Goal: Transaction & Acquisition: Purchase product/service

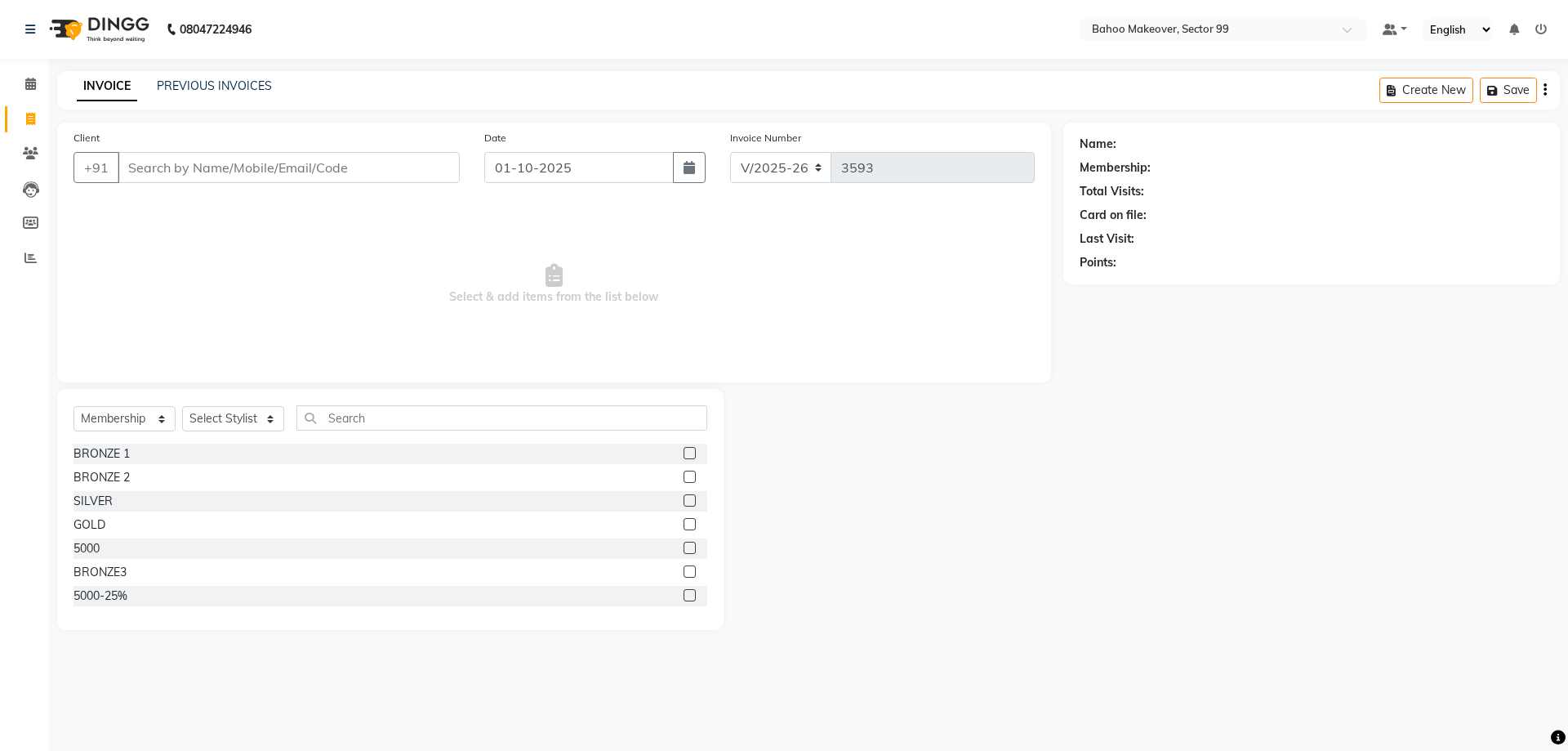
select select "6856"
click at [73, 406] on select "Select Service Product Membership Package Voucher Prepaid Gift Card" at bounding box center [124, 418] width 102 height 26
select select "service"
click option "Service" at bounding box center [0, 0] width 0 height 0
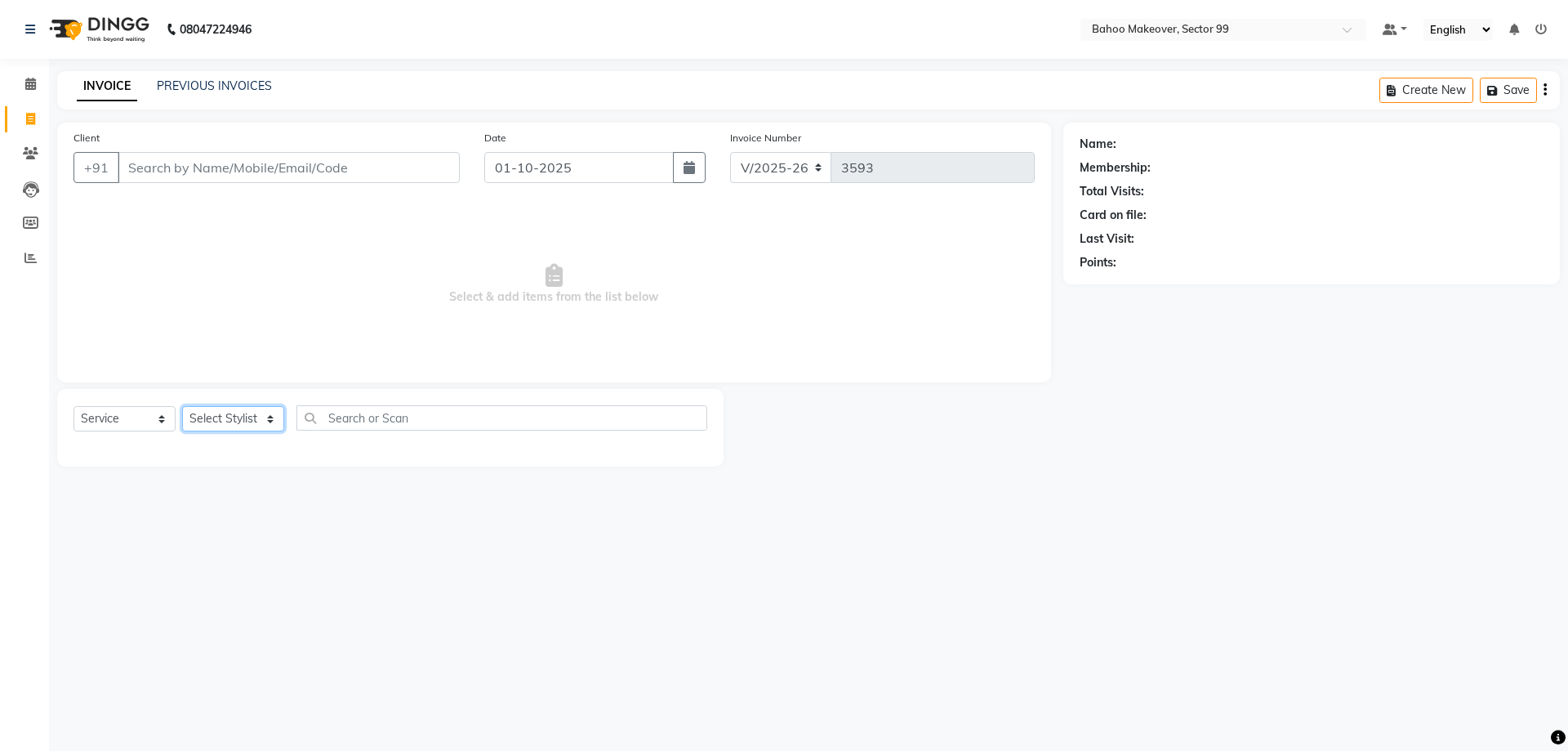
click at [182, 406] on select "Select Stylist Arjun Azad Babita Bahoo Makeover Bahoo Makeover Salon Komal Madh…" at bounding box center [233, 418] width 102 height 26
select select "87682"
click option "Babita" at bounding box center [0, 0] width 0 height 0
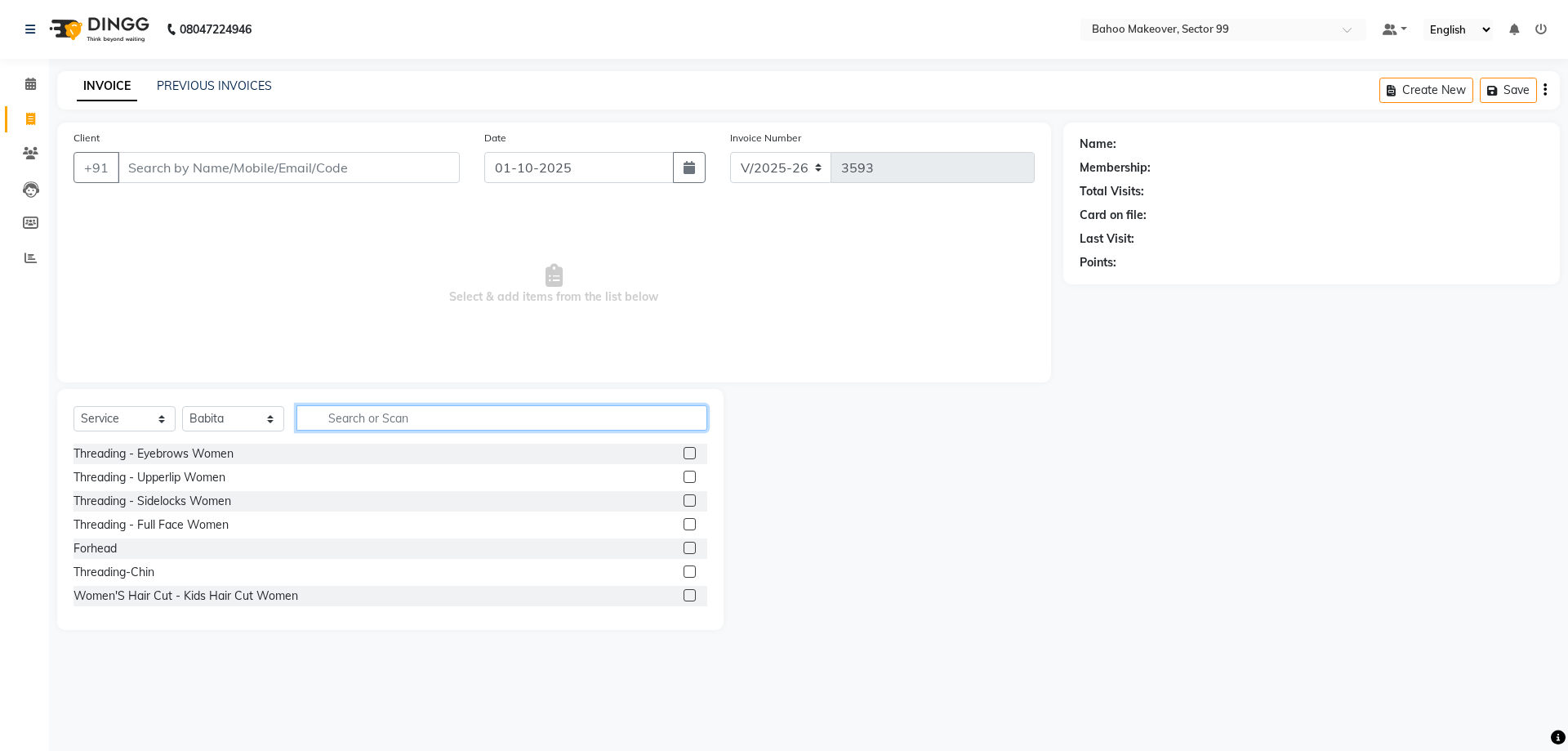
click at [358, 423] on input "text" at bounding box center [502, 417] width 411 height 26
click at [242, 455] on div "Threading - Eyebrows Women" at bounding box center [390, 453] width 634 height 20
click at [199, 479] on div "Threading - Upperlip Women" at bounding box center [149, 477] width 152 height 17
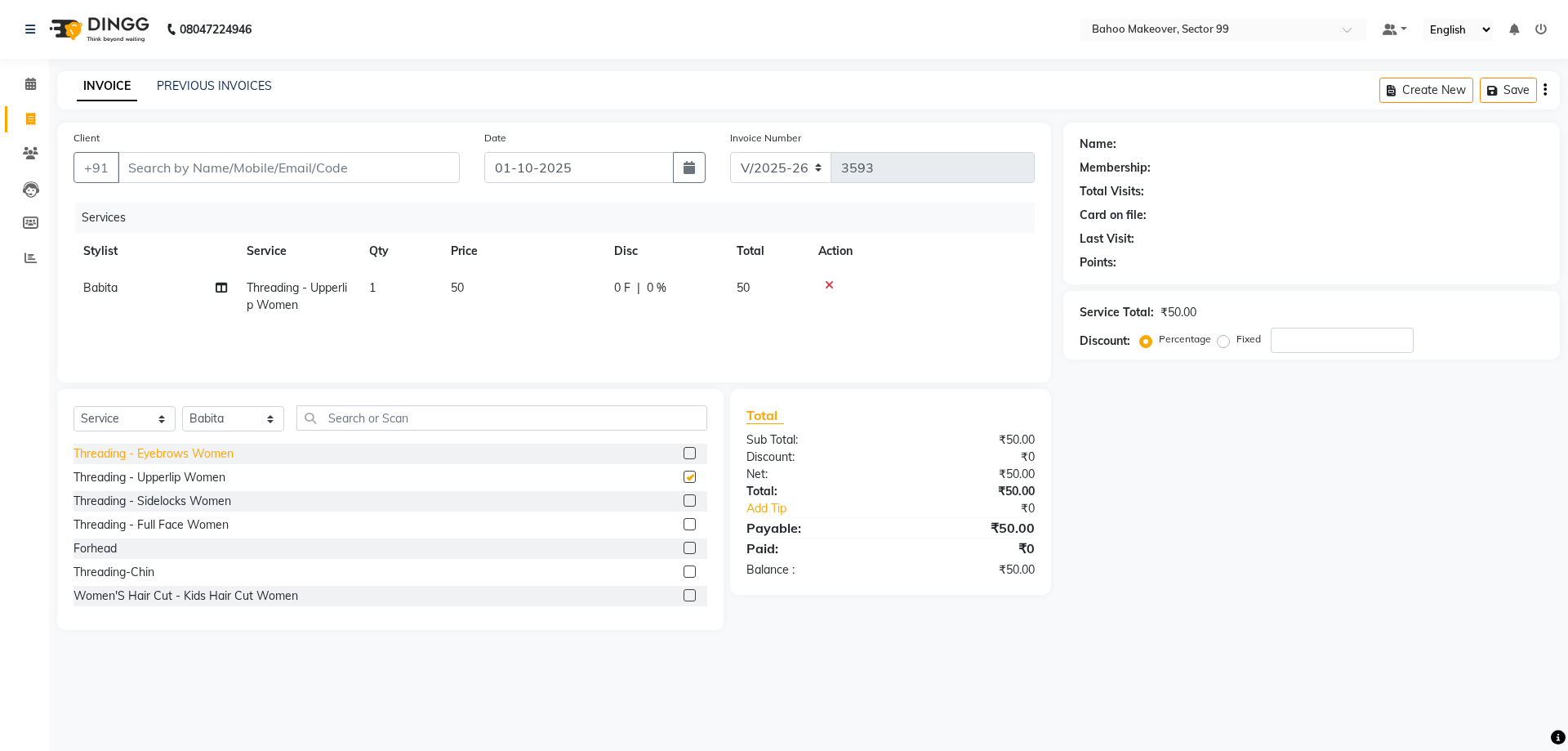
checkbox input "false"
click at [199, 453] on div "Threading - Eyebrows Women" at bounding box center [153, 453] width 160 height 17
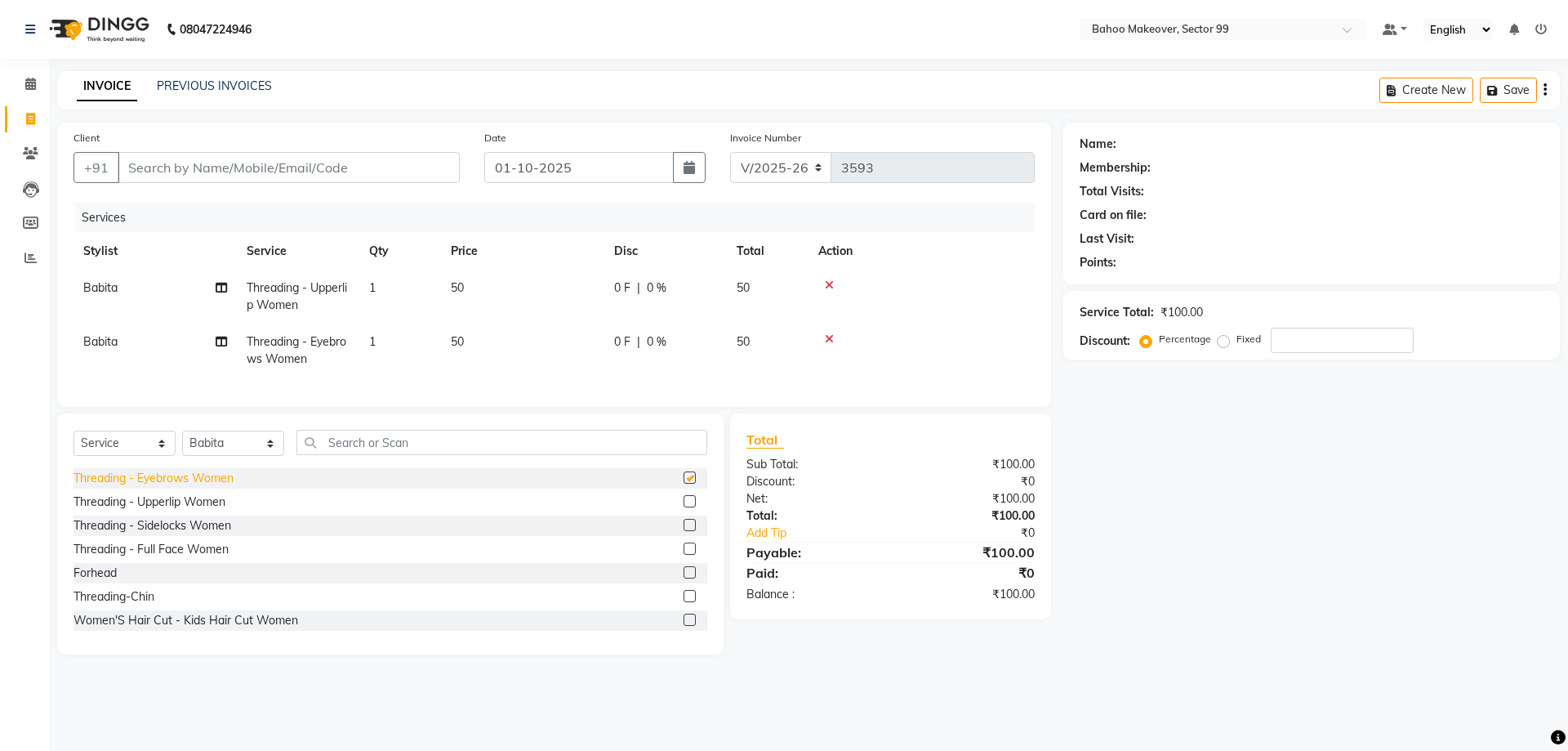
checkbox input "false"
click at [828, 284] on icon at bounding box center [829, 285] width 9 height 11
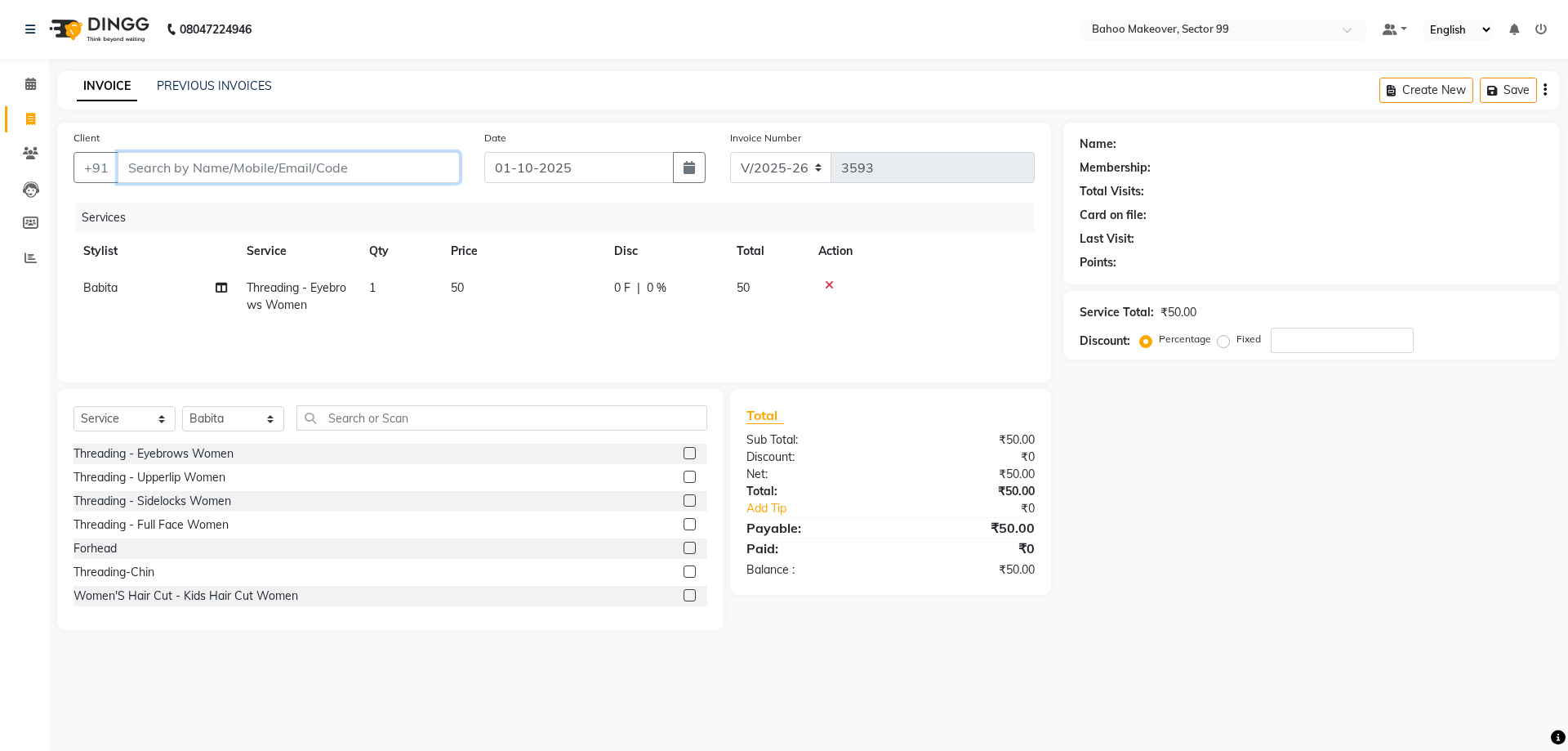
click at [316, 164] on input "Client" at bounding box center [289, 167] width 342 height 31
type input "9"
type input "0"
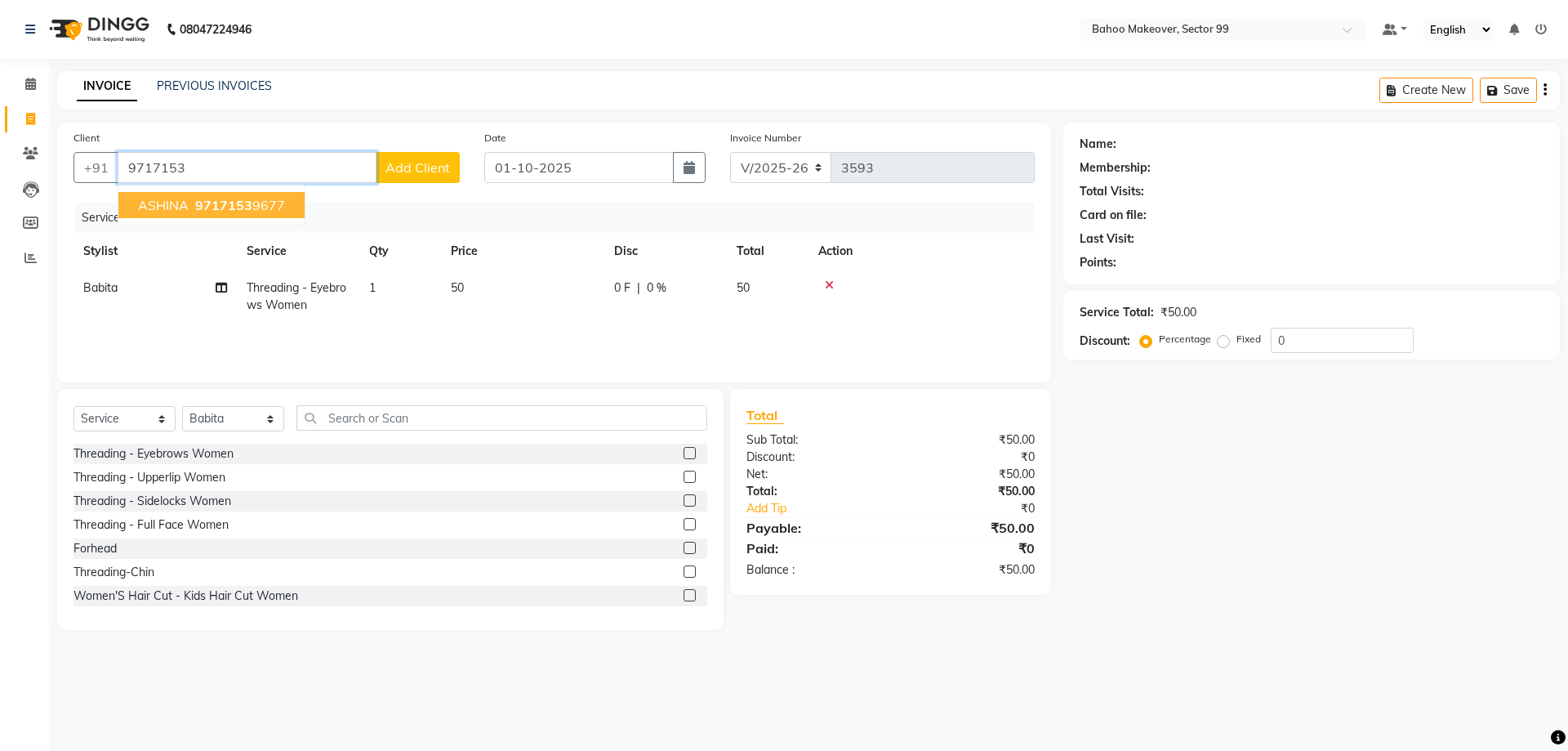
click at [201, 201] on span "9717153" at bounding box center [223, 204] width 57 height 16
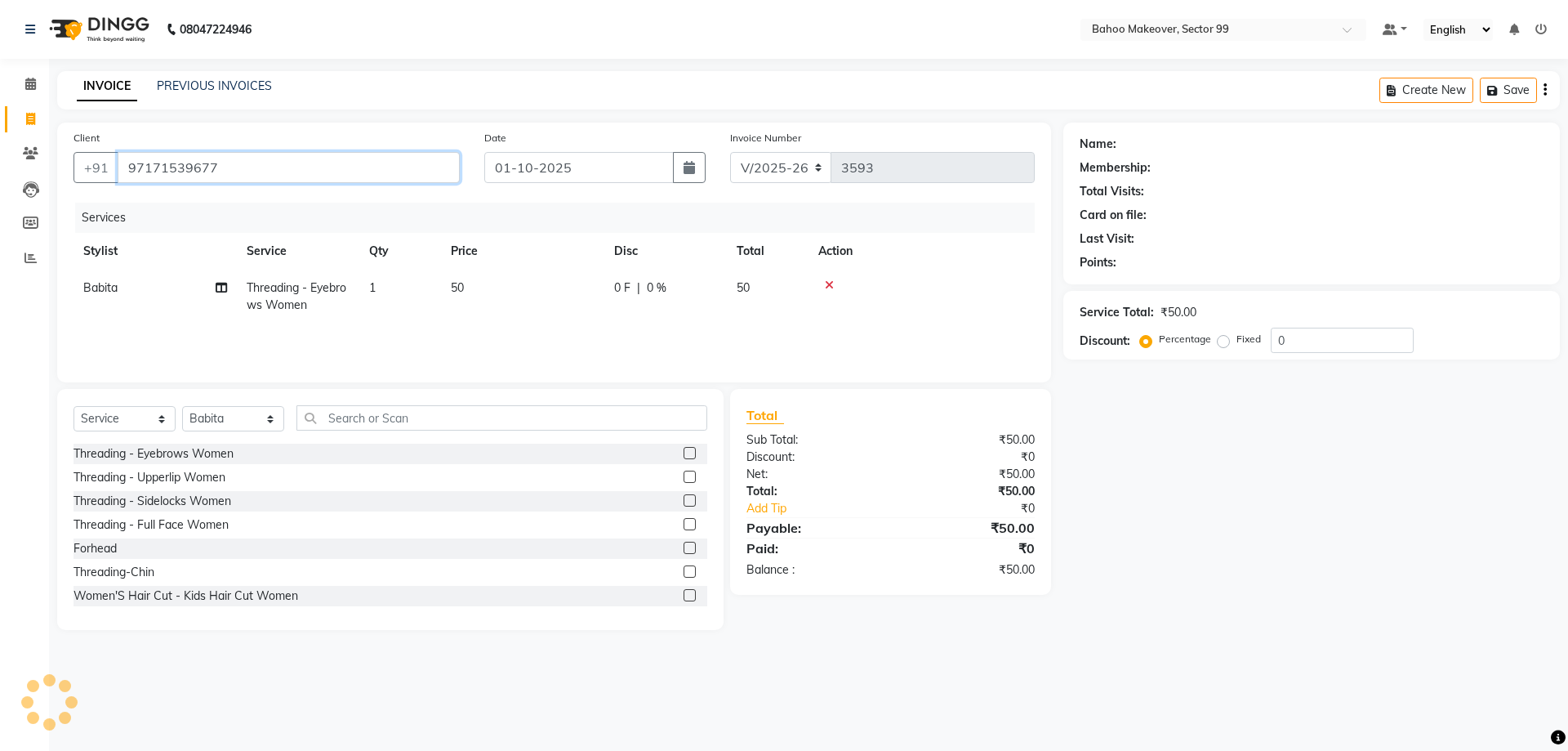
type input "97171539677"
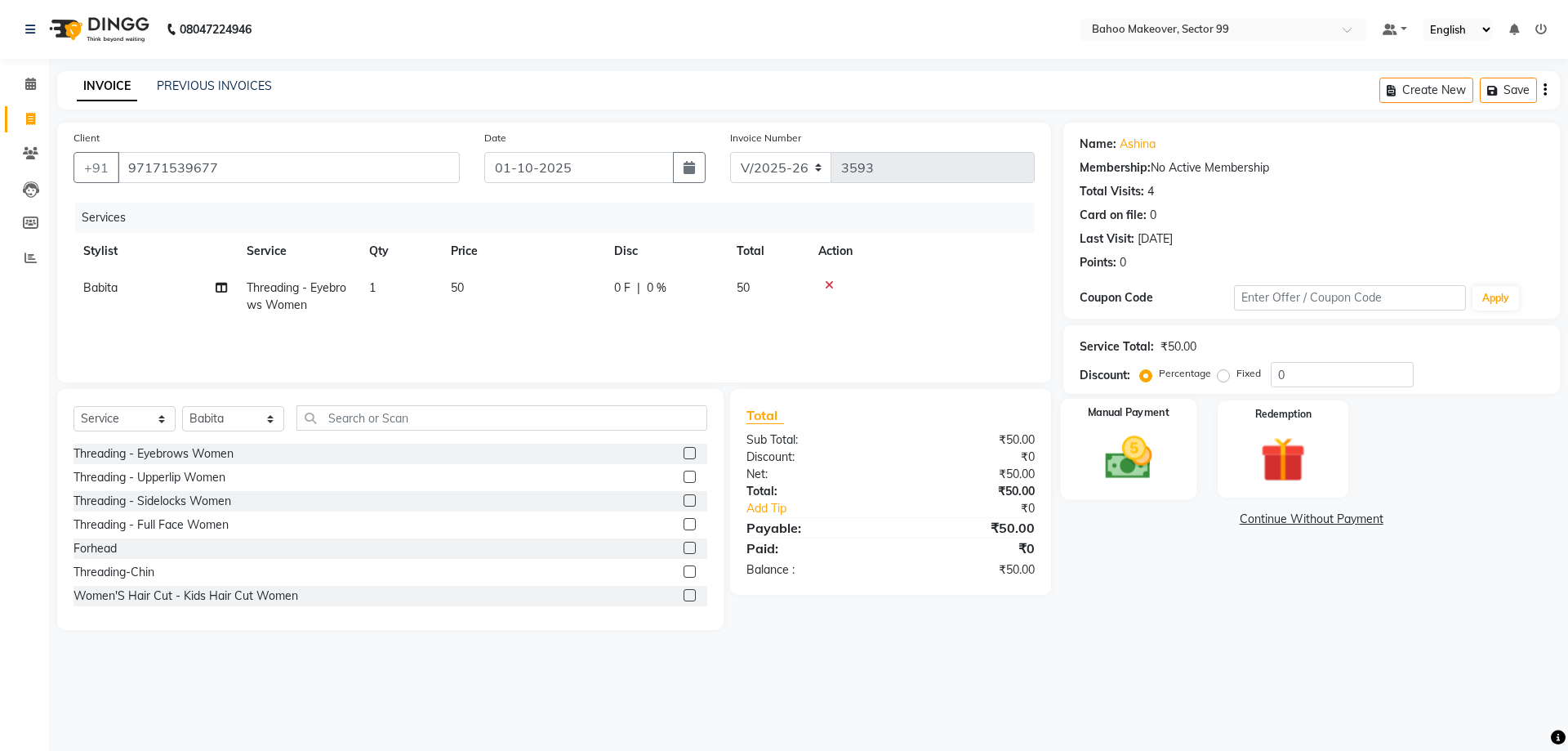
click at [1148, 444] on img at bounding box center [1128, 457] width 76 height 54
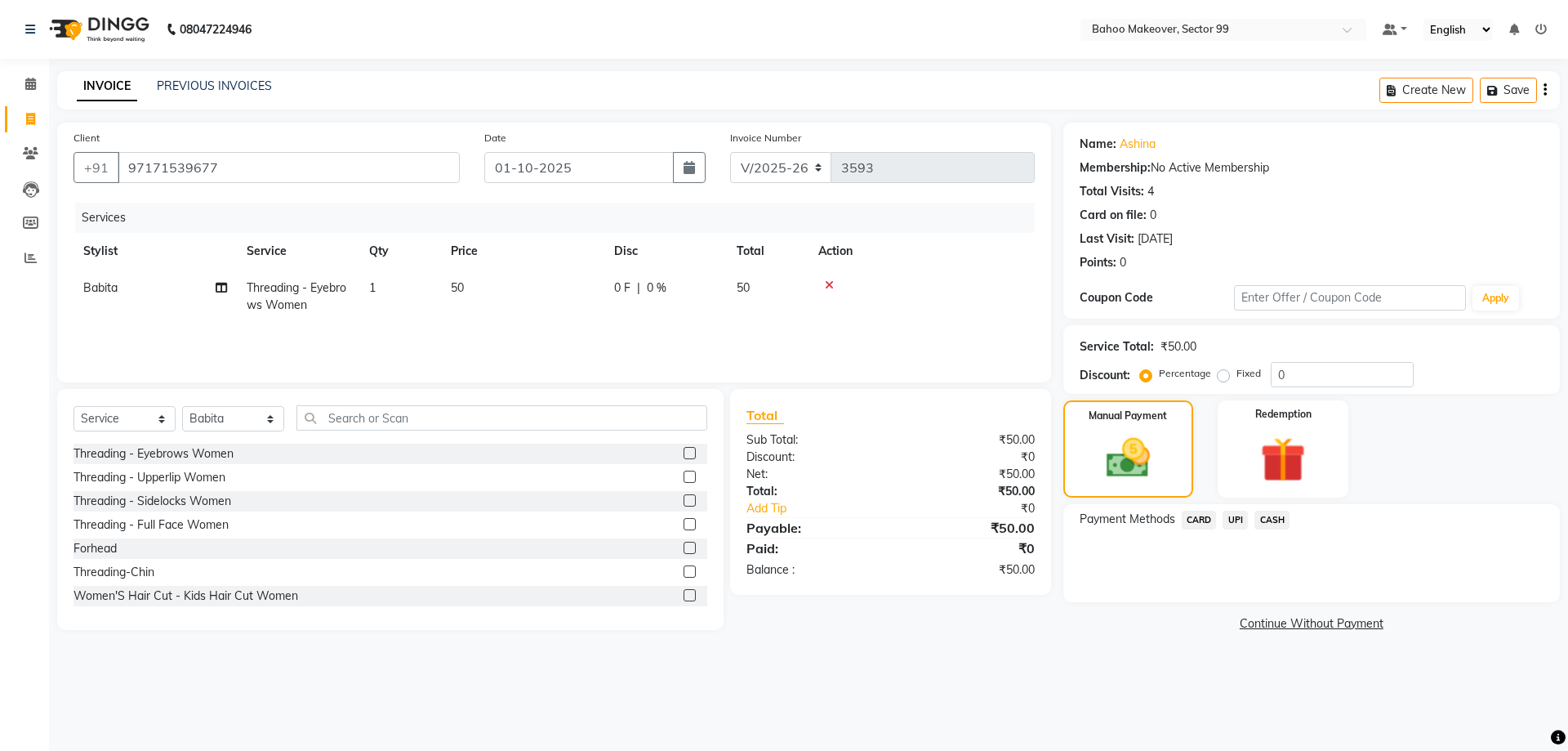
click at [1228, 520] on span "UPI" at bounding box center [1234, 520] width 26 height 19
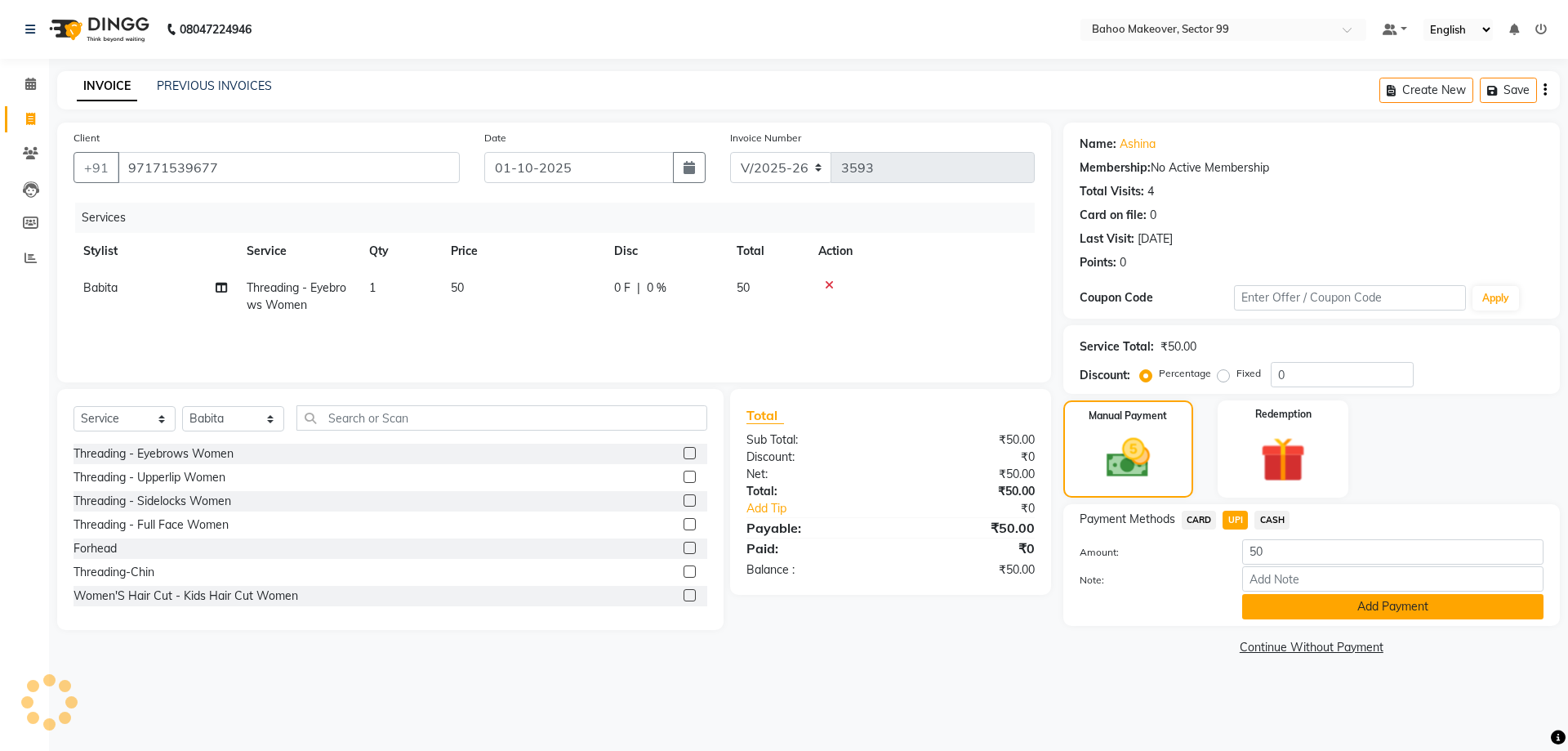
click at [1361, 603] on button "Add Payment" at bounding box center [1392, 607] width 301 height 26
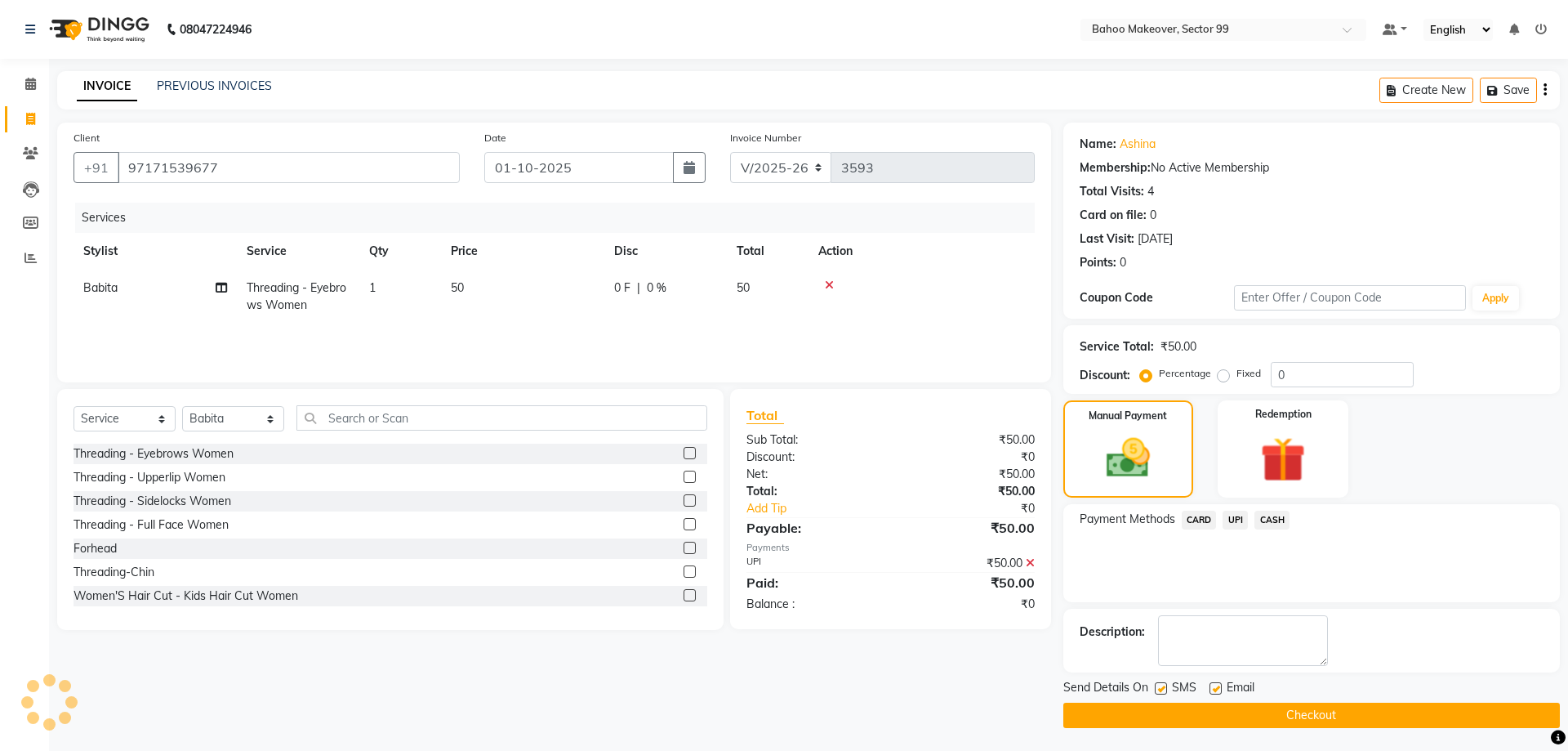
click at [1434, 714] on button "Checkout" at bounding box center [1311, 715] width 496 height 26
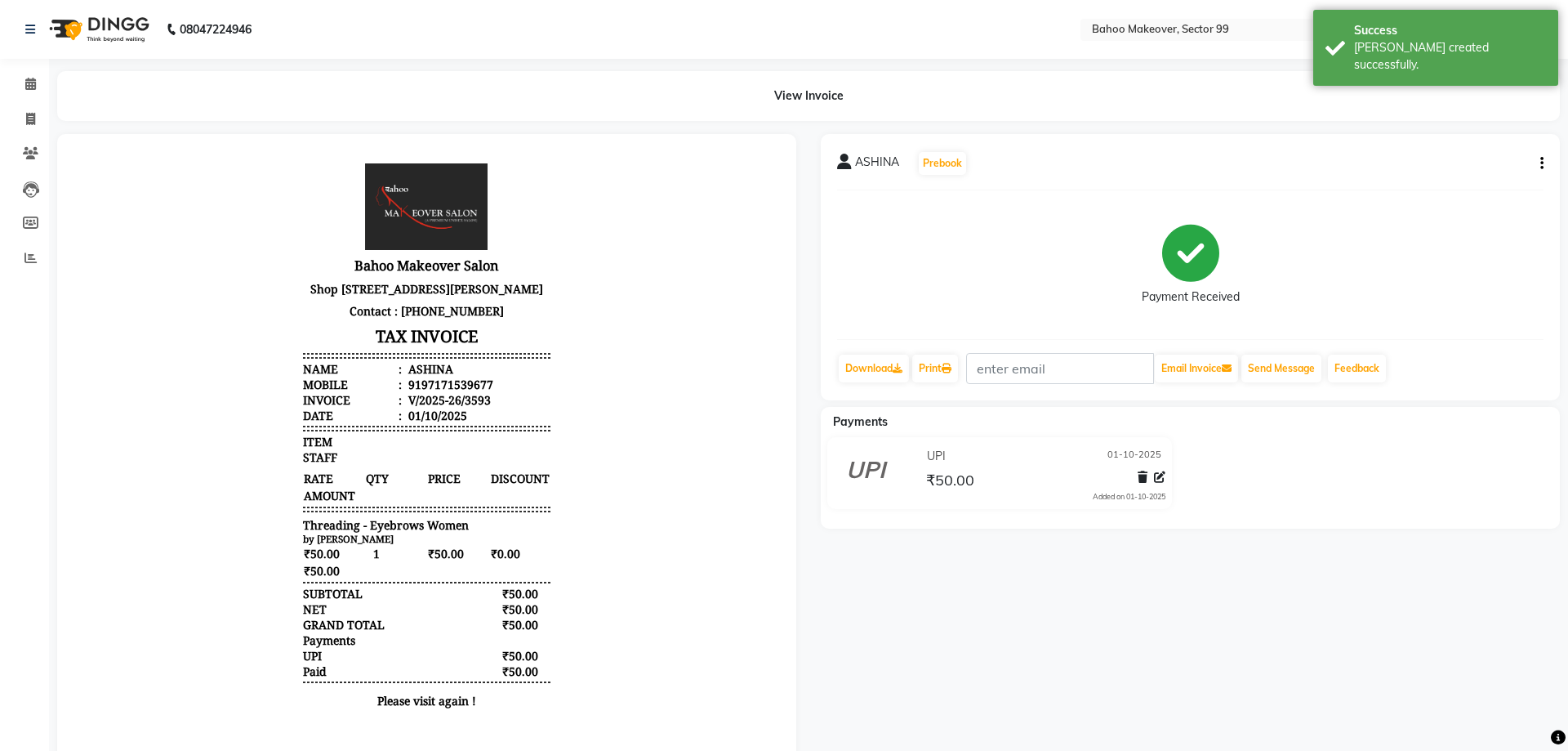
select select "service"
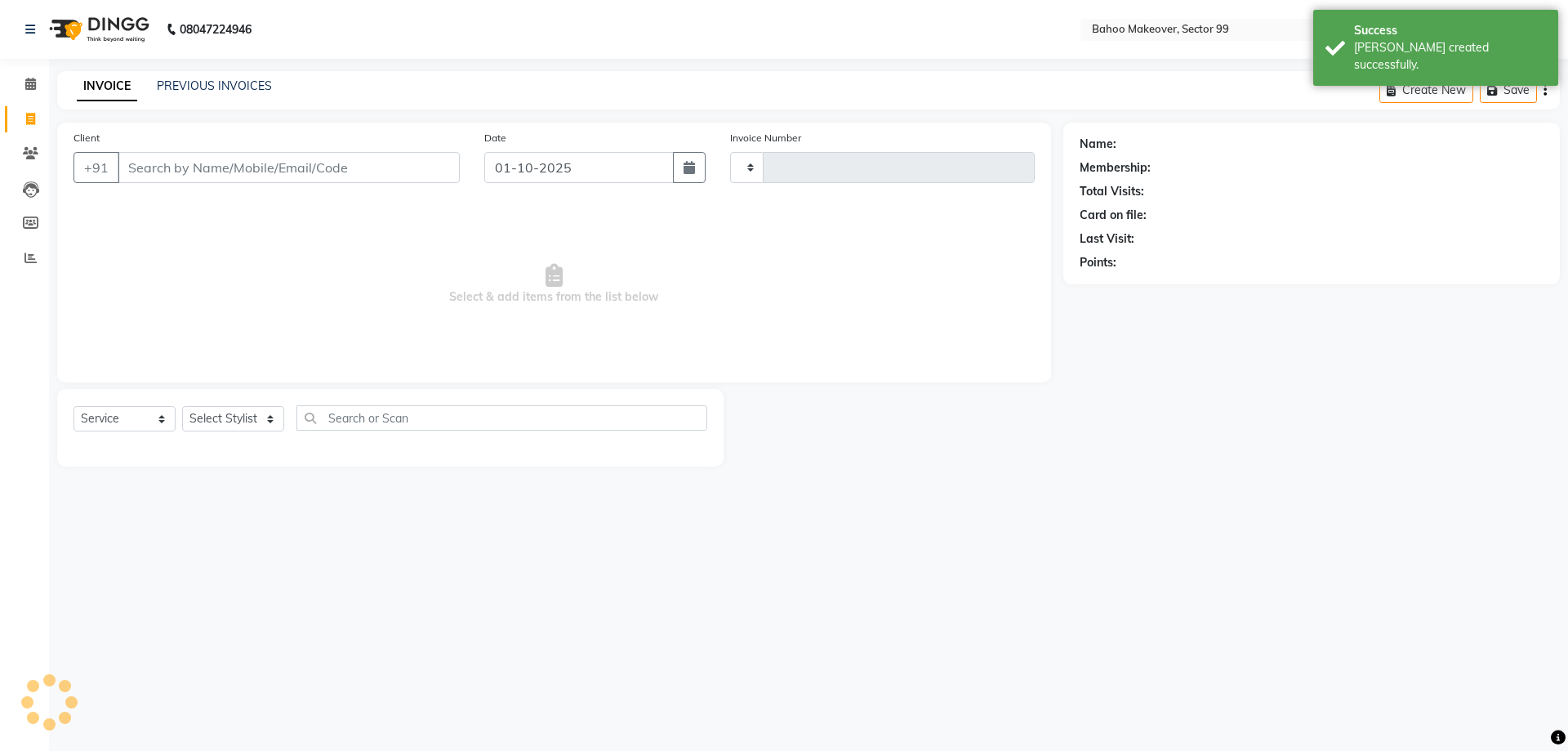
type input "3594"
select select "6856"
click at [206, 91] on link "PREVIOUS INVOICES" at bounding box center [214, 85] width 115 height 14
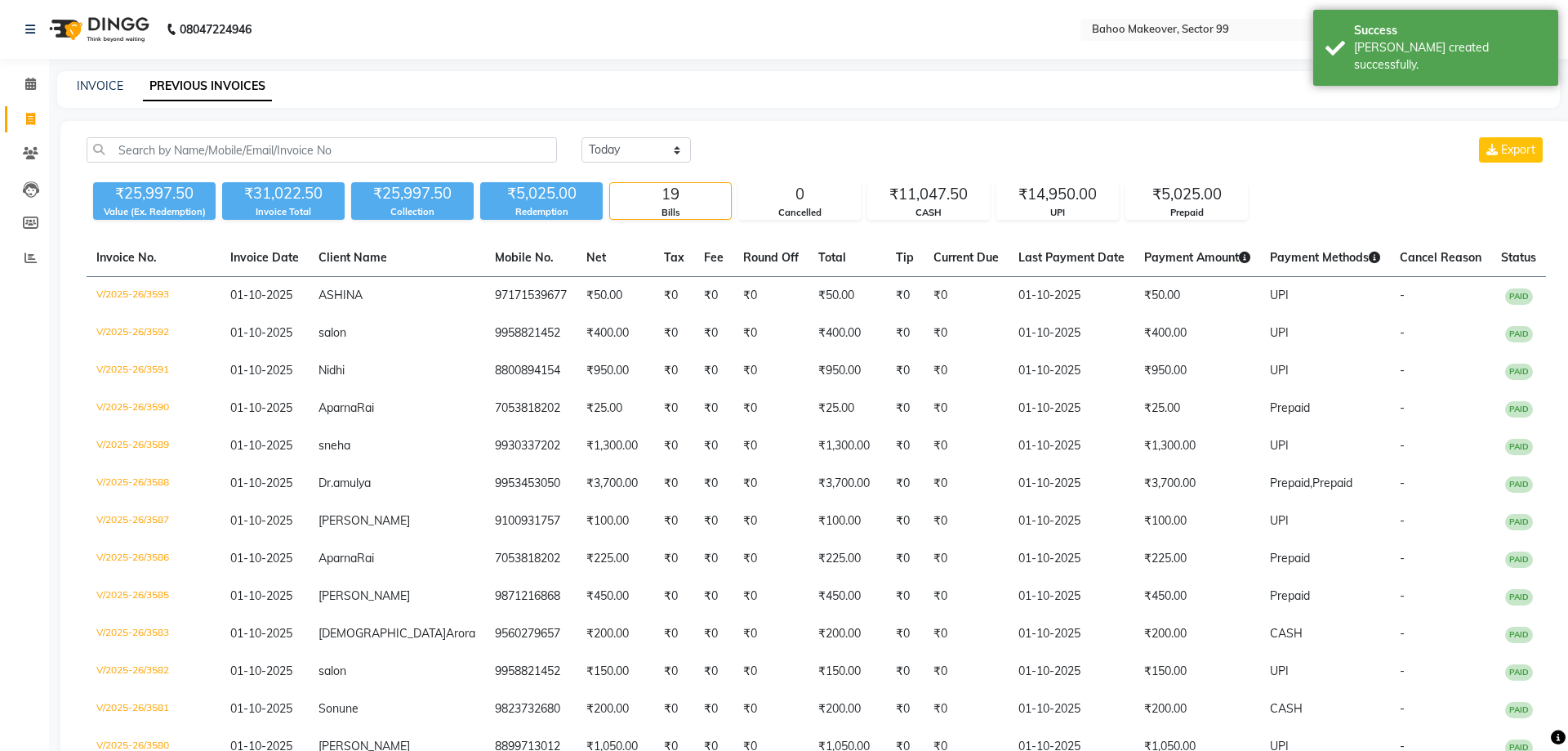
select select "6856"
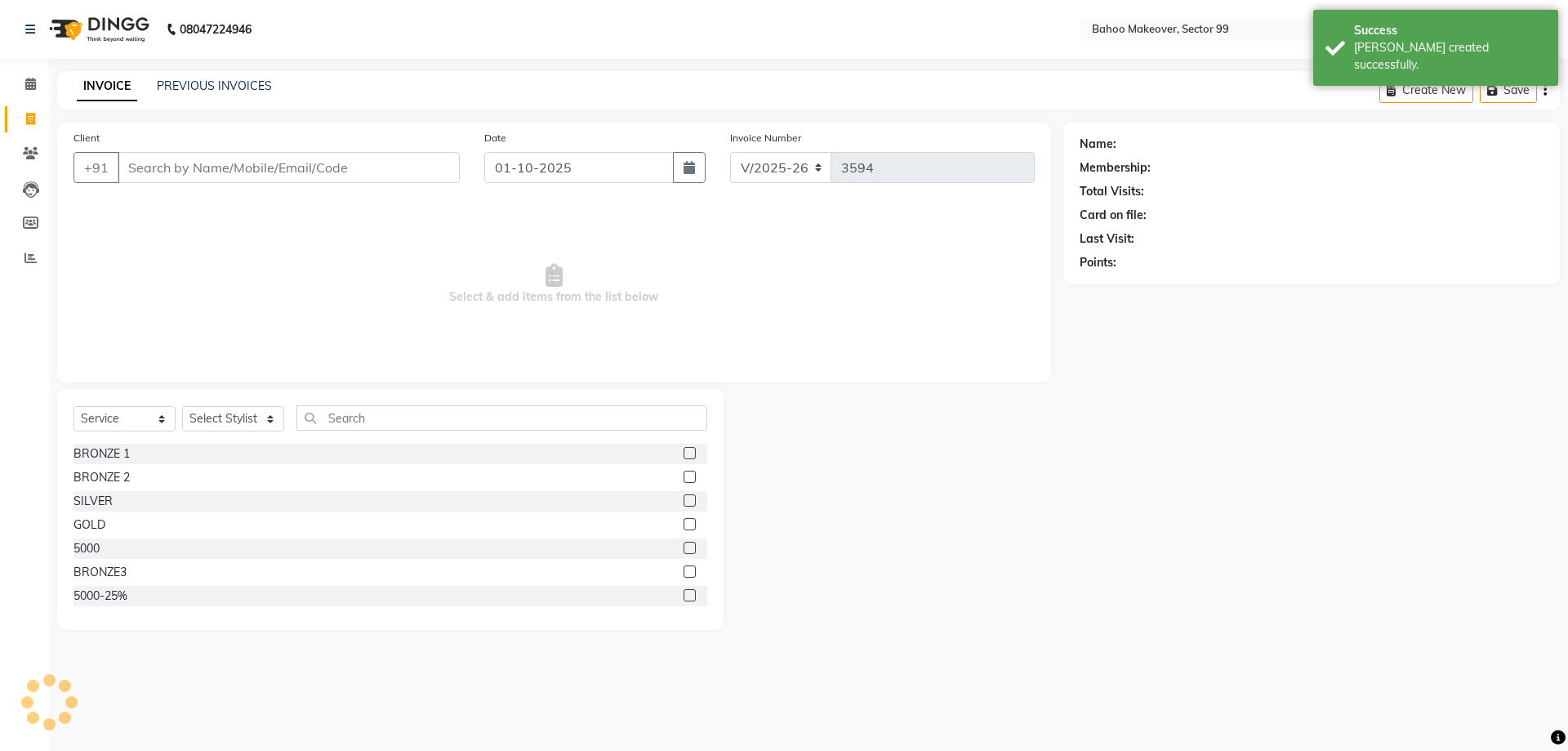
select select "membership"
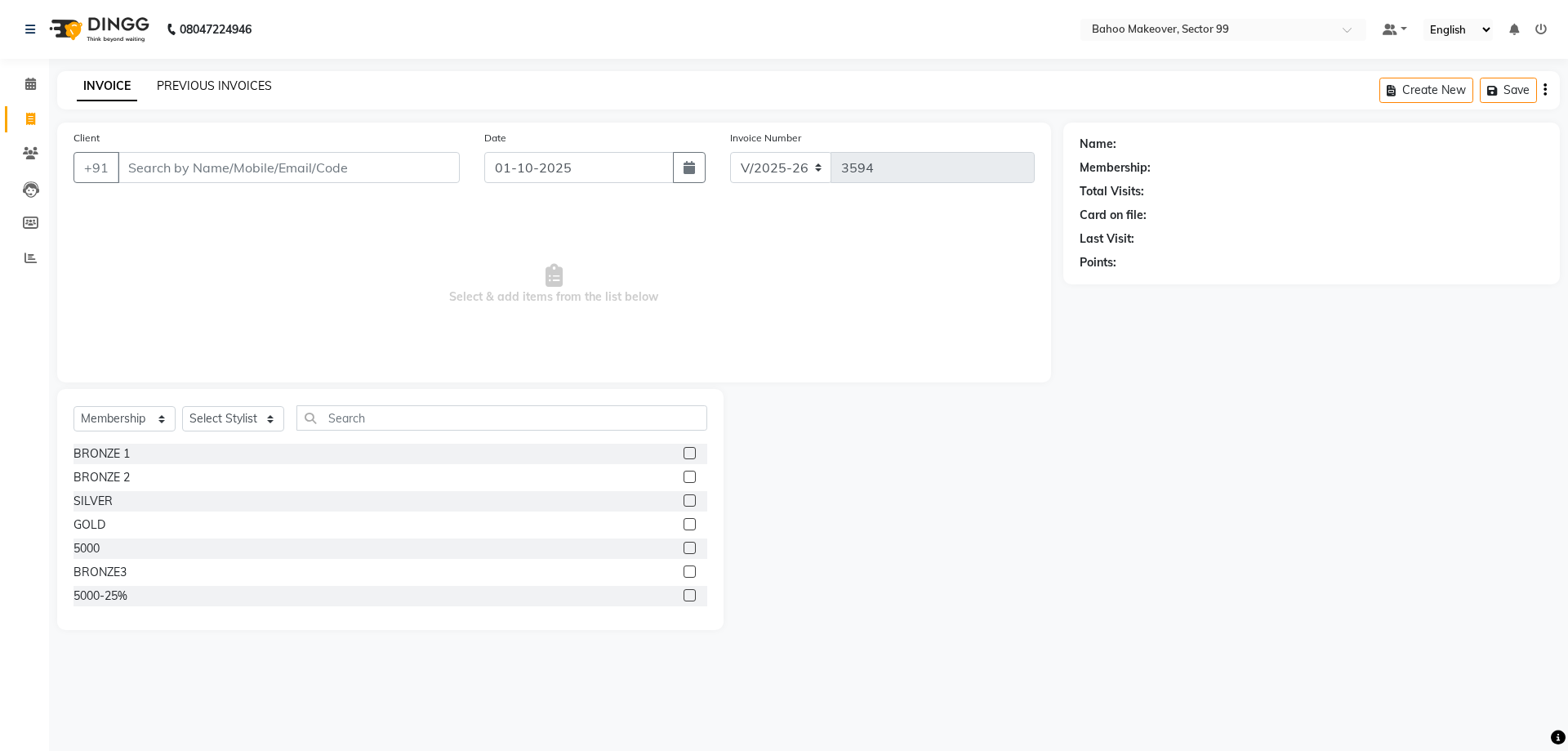
click at [195, 91] on link "PREVIOUS INVOICES" at bounding box center [214, 85] width 115 height 14
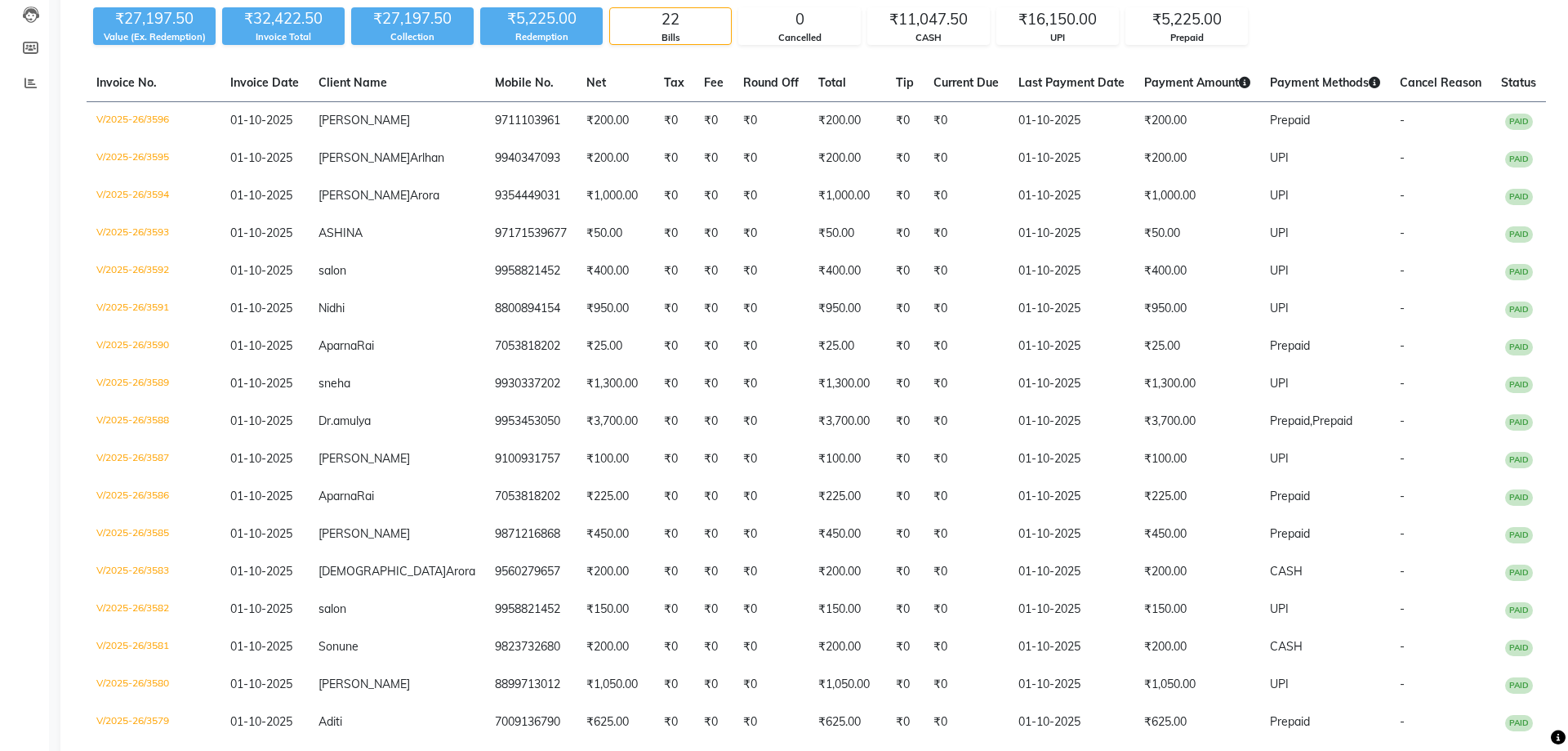
scroll to position [166, 0]
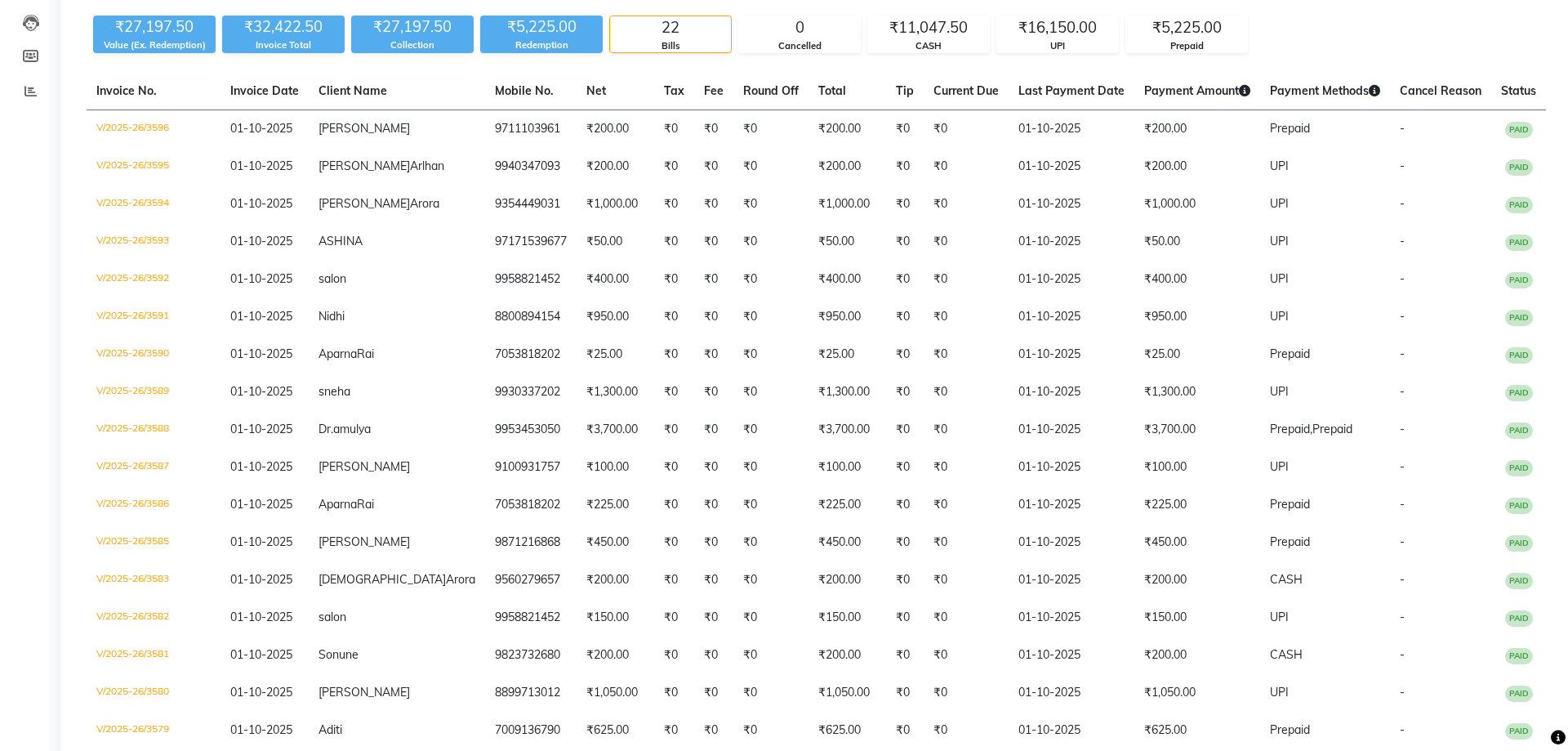
click at [1513, 438] on span "PAID" at bounding box center [1519, 430] width 28 height 16
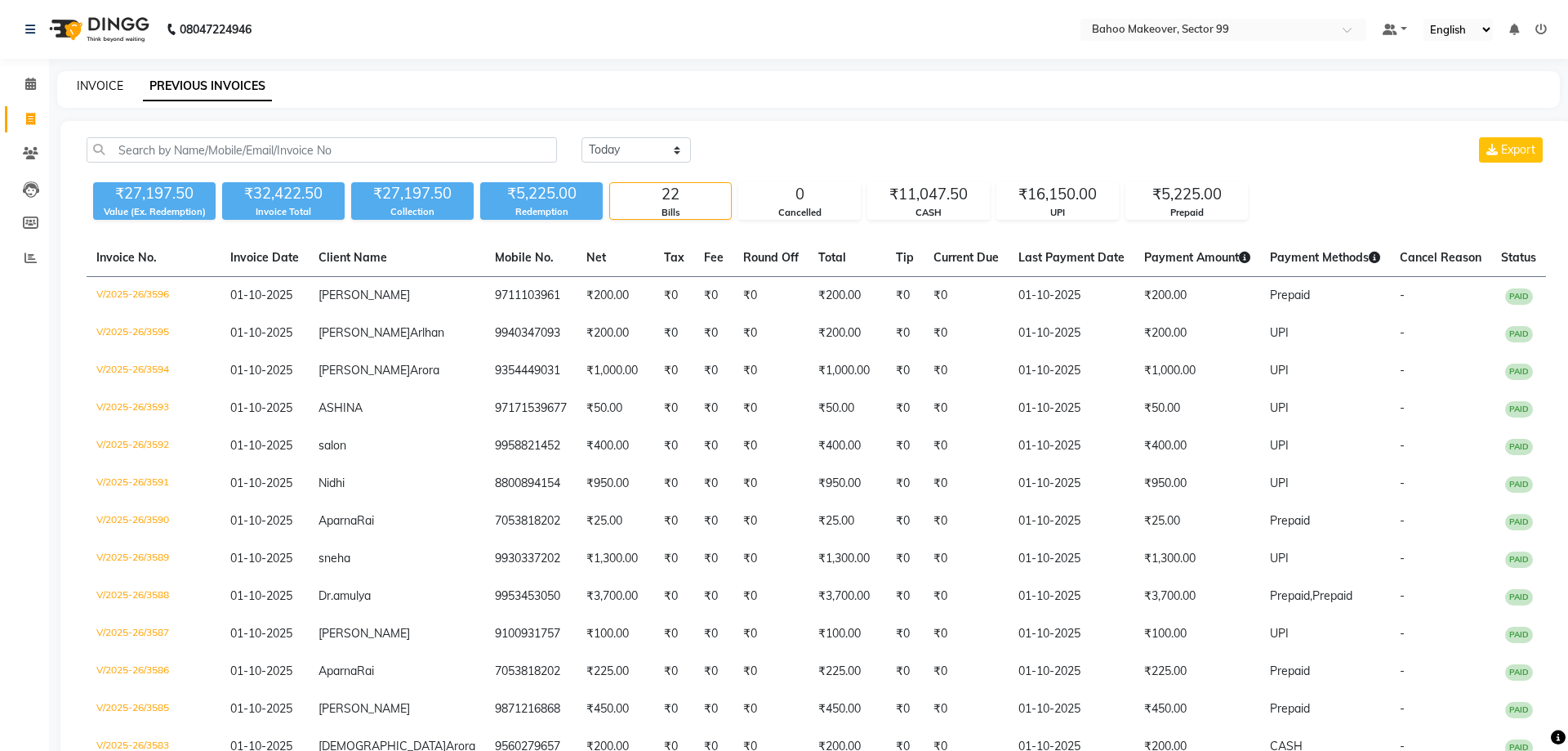
click at [102, 87] on link "INVOICE" at bounding box center [100, 85] width 47 height 14
select select "6856"
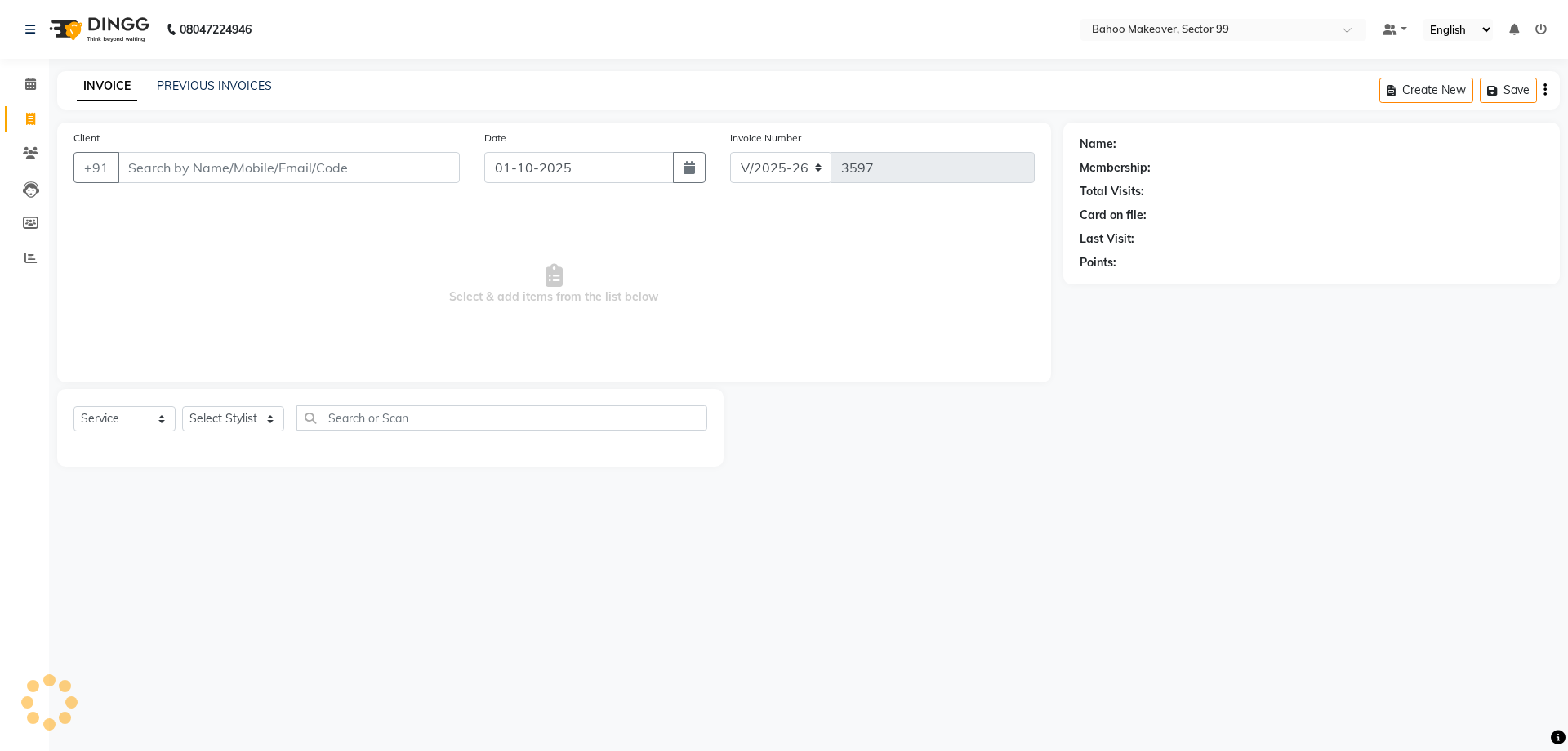
click at [286, 169] on input "Client" at bounding box center [289, 167] width 342 height 31
select select "membership"
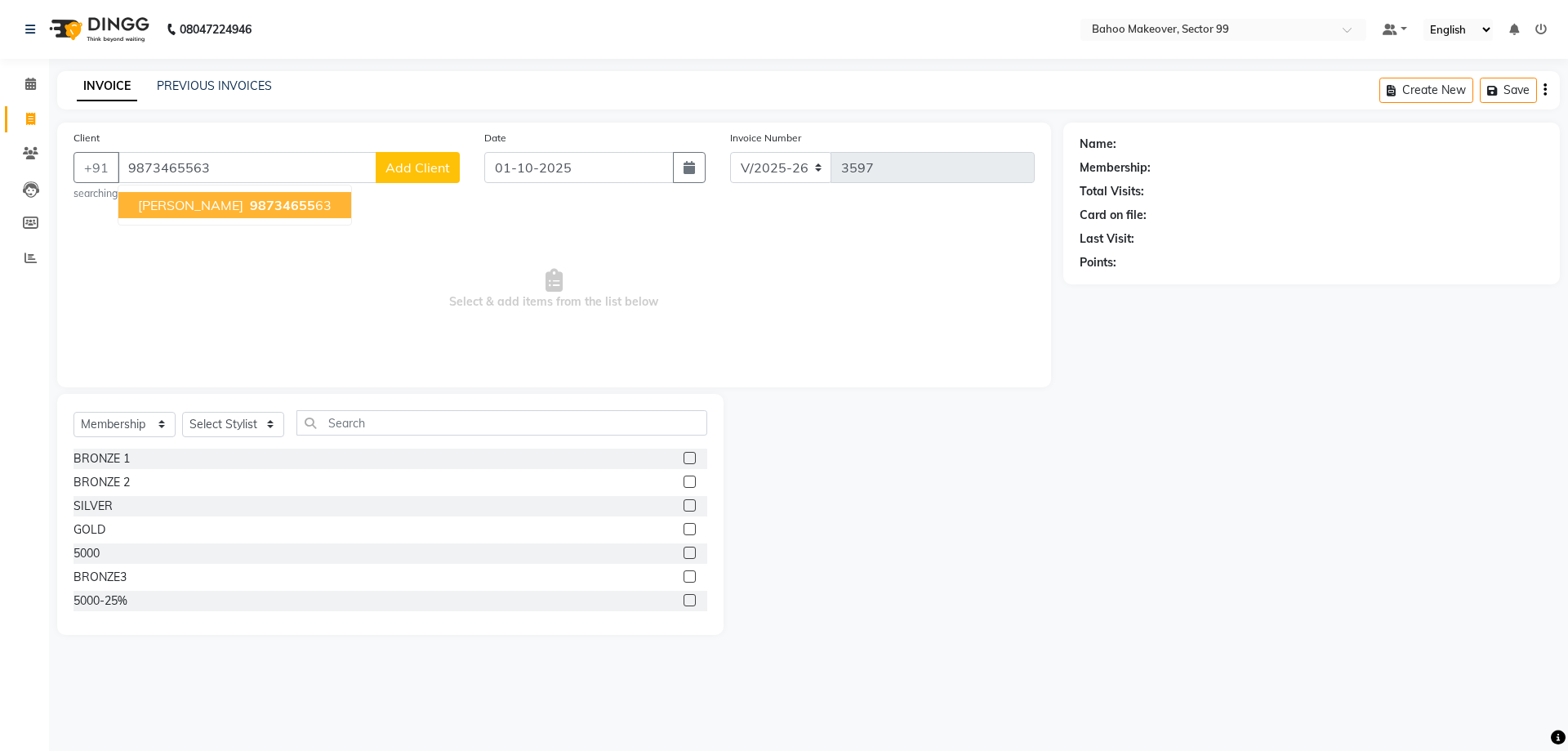
type input "9873465563"
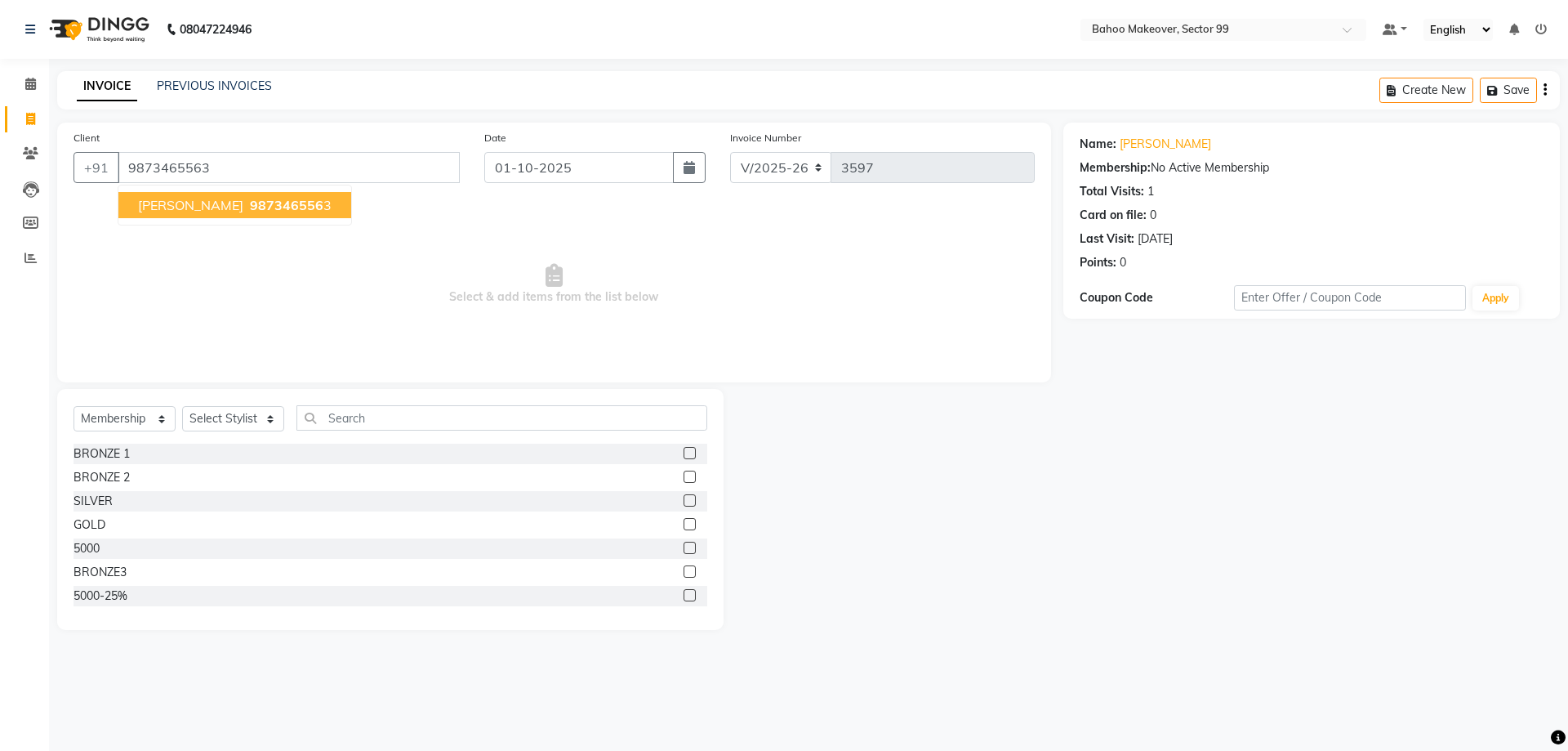
click at [212, 205] on span "raghawendra" at bounding box center [190, 204] width 105 height 16
click at [73, 406] on select "Select Service Product Membership Package Voucher Prepaid Gift Card" at bounding box center [124, 418] width 102 height 26
select select "service"
click option "Service" at bounding box center [0, 0] width 0 height 0
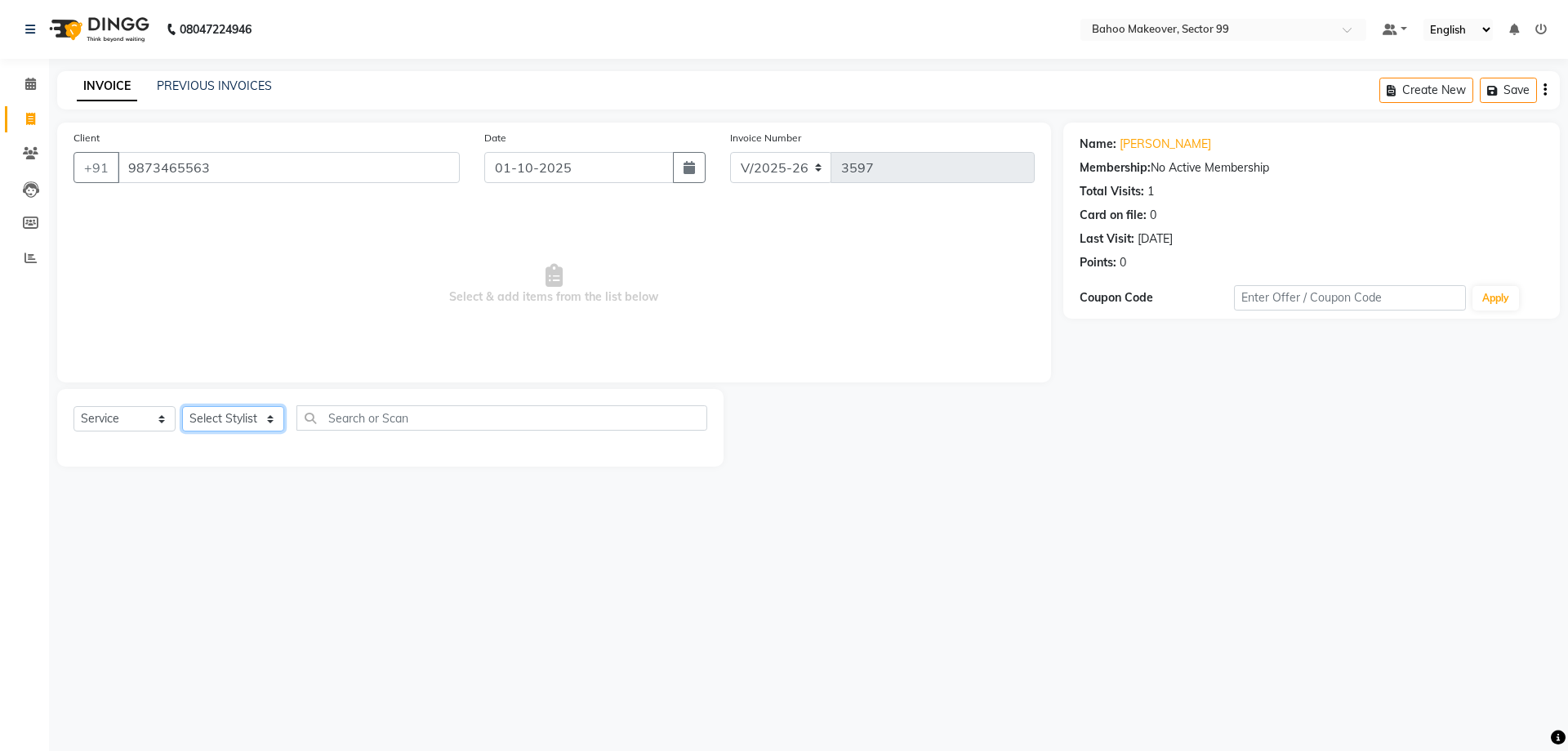
click at [182, 406] on select "Select Stylist Arjun Azad Babita Bahoo Makeover Bahoo Makeover Salon Komal Madh…" at bounding box center [233, 418] width 102 height 26
select select "57147"
click option "Mohd Faizan" at bounding box center [0, 0] width 0 height 0
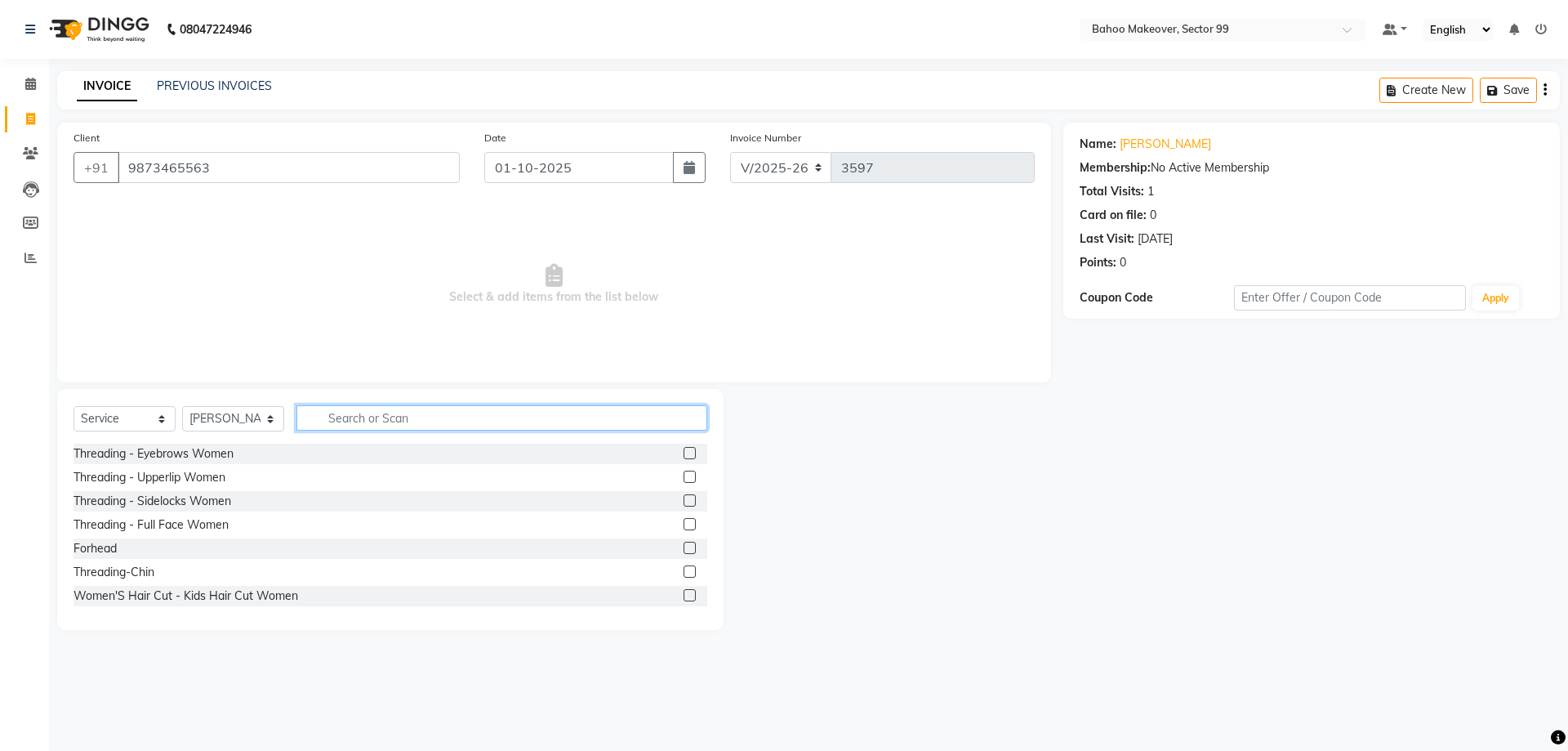
click at [373, 422] on input "text" at bounding box center [502, 417] width 411 height 26
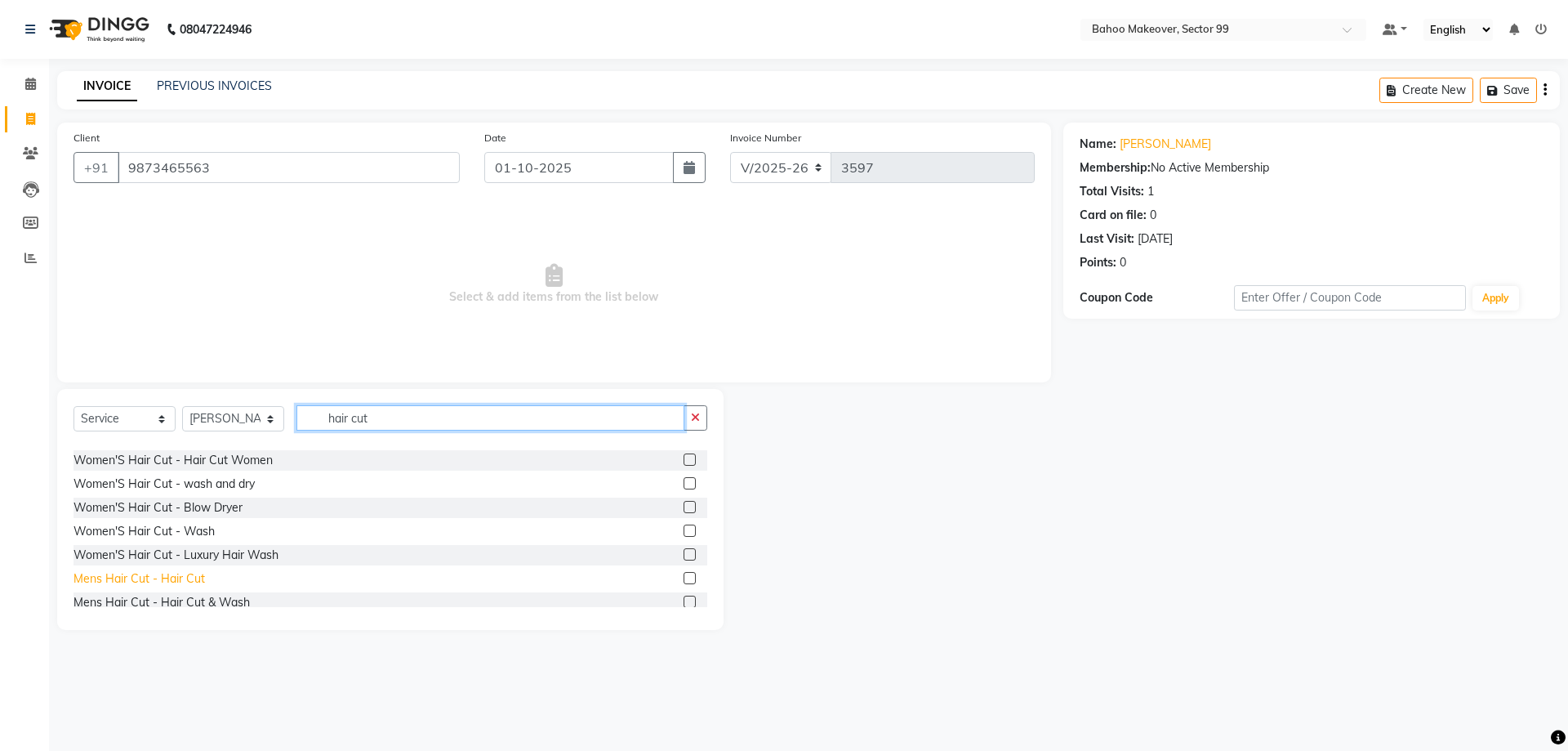
type input "hair cut"
click at [165, 584] on div "Mens Hair Cut - Hair Cut" at bounding box center [139, 579] width 131 height 17
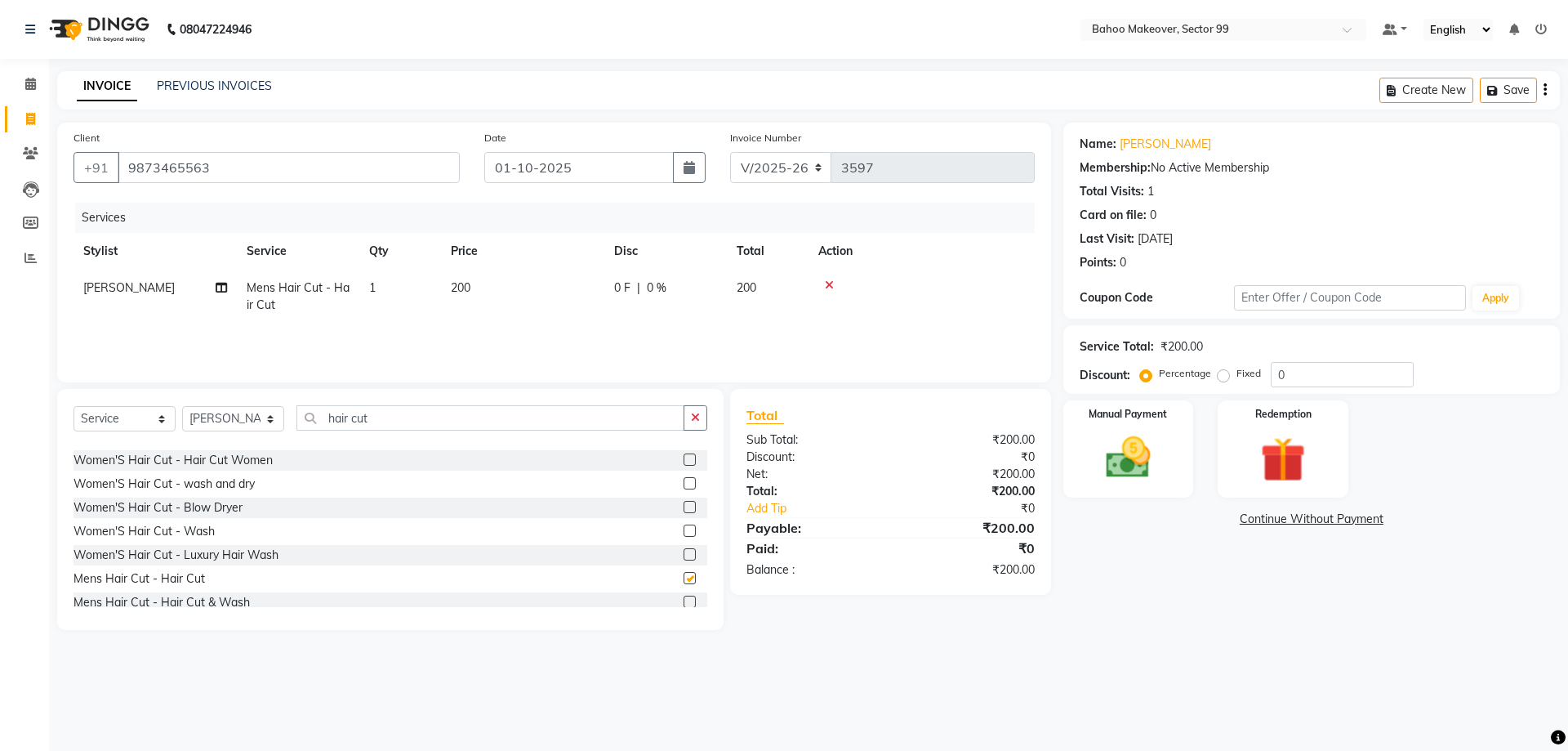
checkbox input "false"
click at [1084, 477] on div "Manual Payment" at bounding box center [1127, 449] width 136 height 101
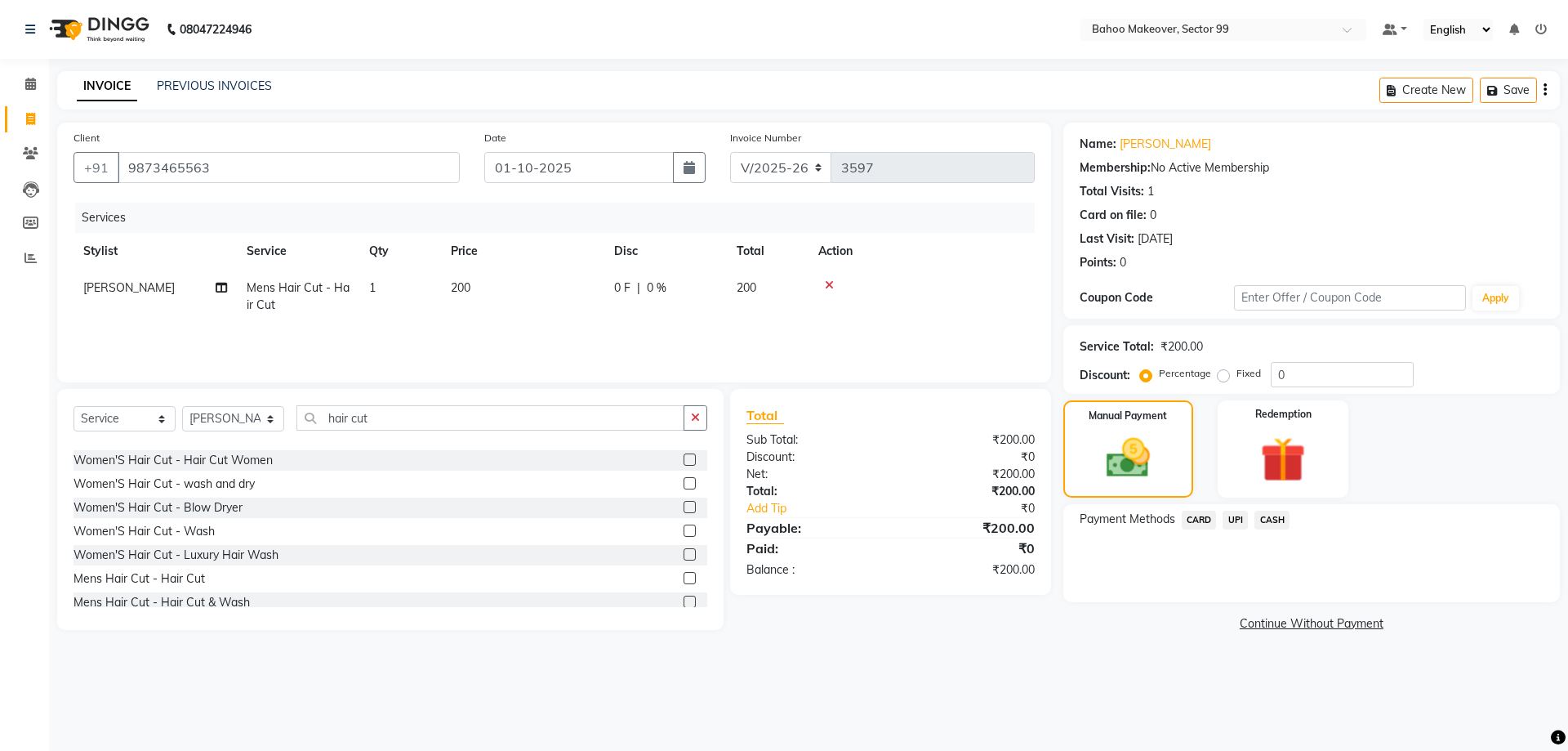
click at [1239, 523] on span "UPI" at bounding box center [1234, 520] width 26 height 19
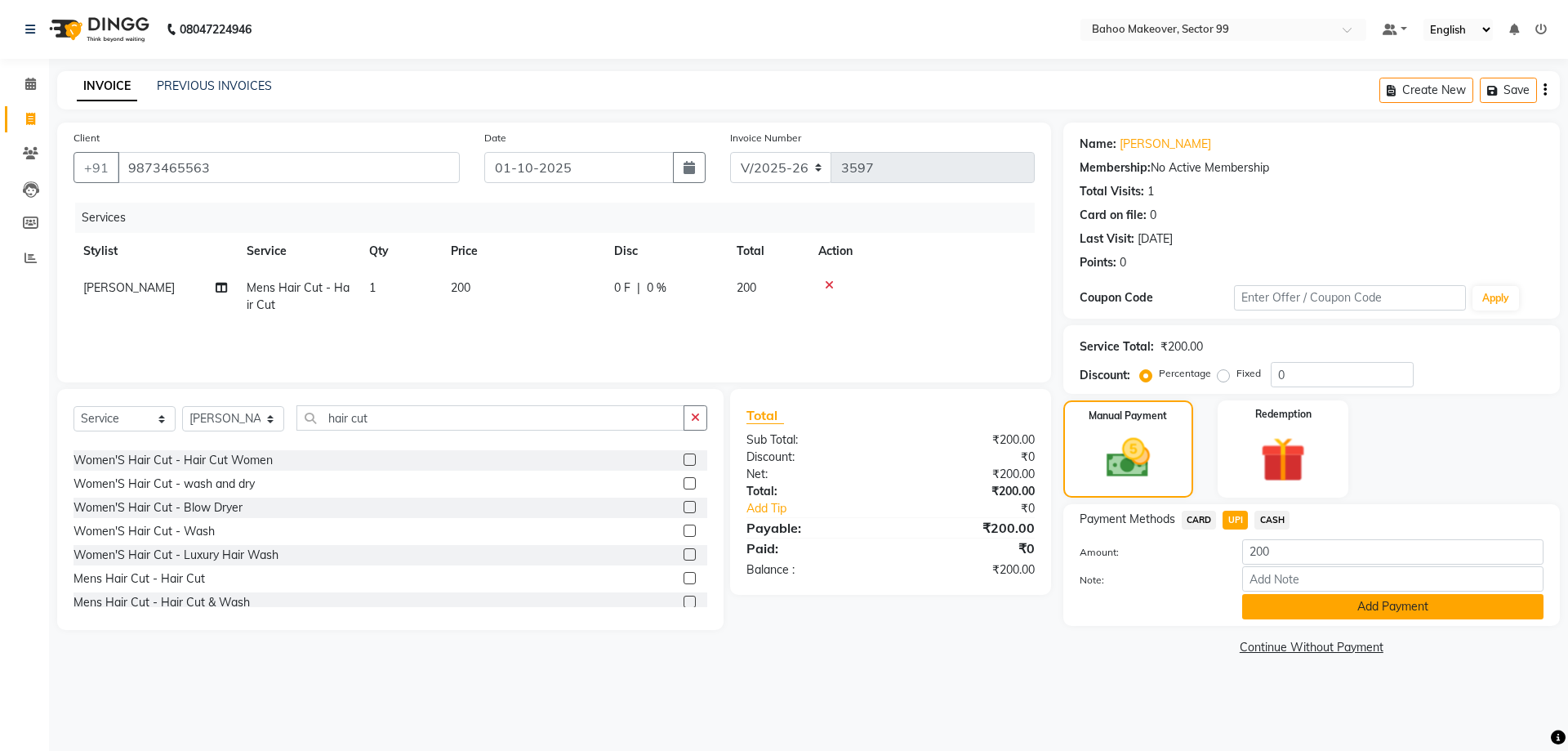
click at [1349, 616] on button "Add Payment" at bounding box center [1392, 607] width 301 height 26
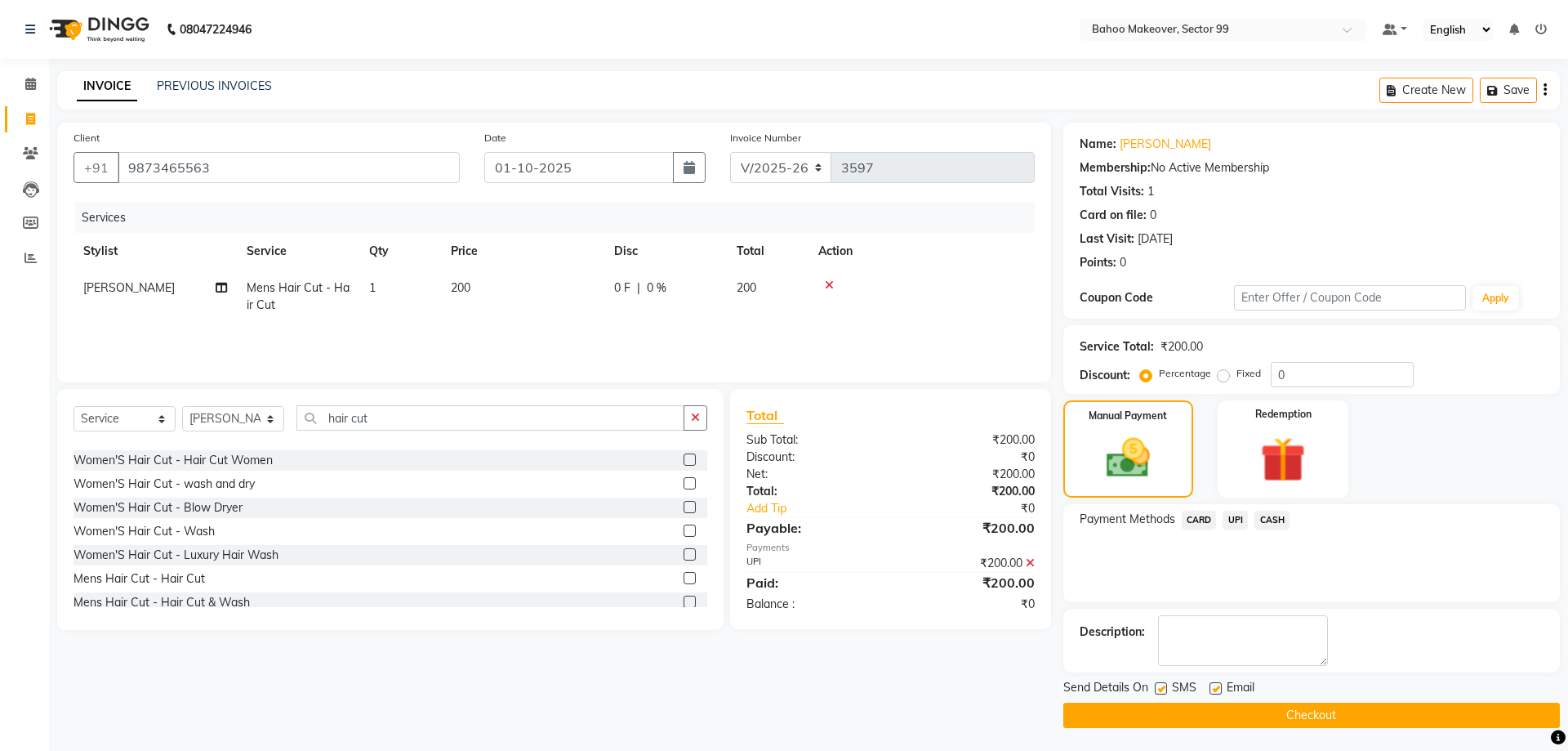
click at [1405, 719] on button "Checkout" at bounding box center [1311, 715] width 496 height 26
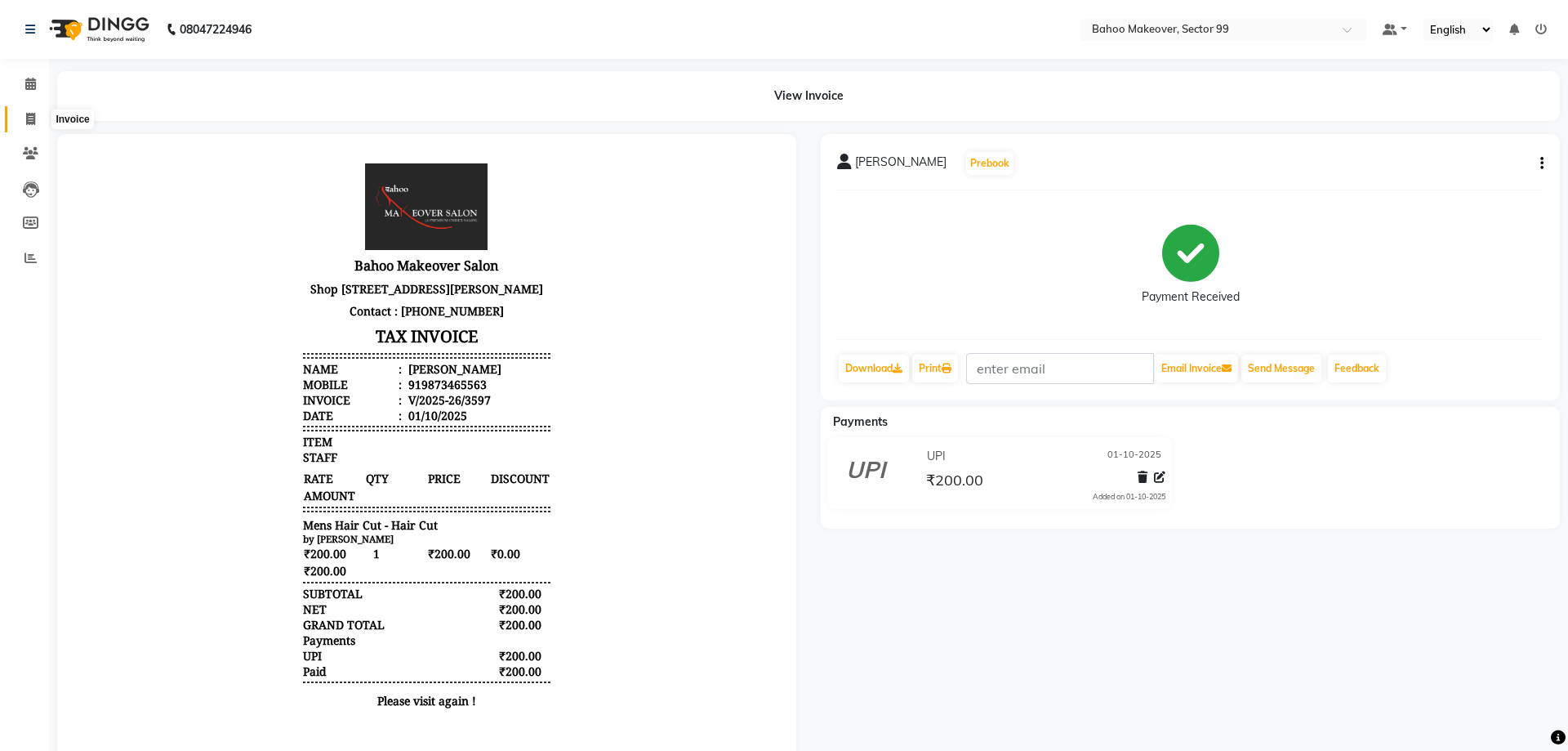
click at [31, 120] on icon at bounding box center [29, 119] width 9 height 12
select select "6856"
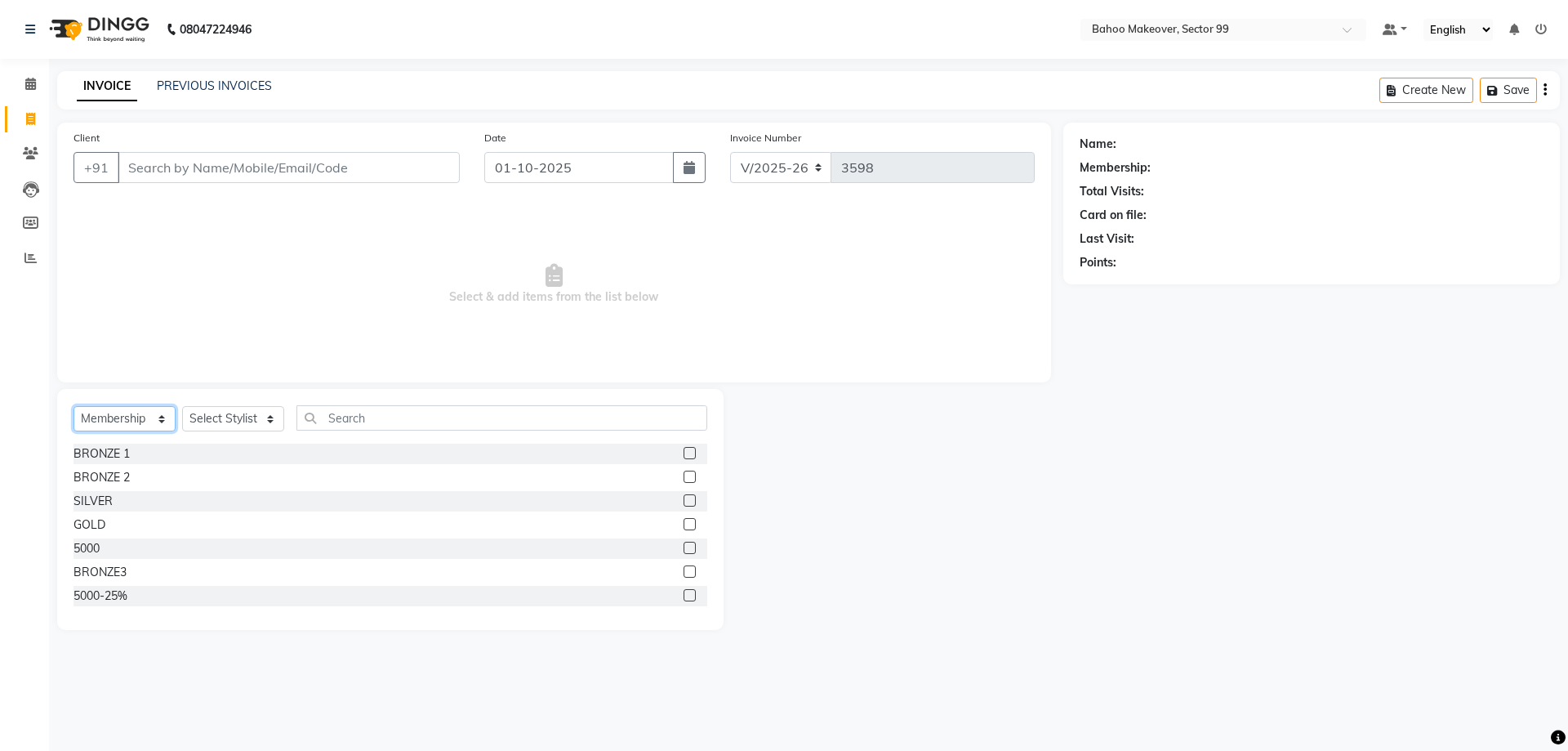
click at [73, 406] on select "Select Service Product Membership Package Voucher Prepaid Gift Card" at bounding box center [124, 418] width 102 height 26
select select "service"
click option "Service" at bounding box center [0, 0] width 0 height 0
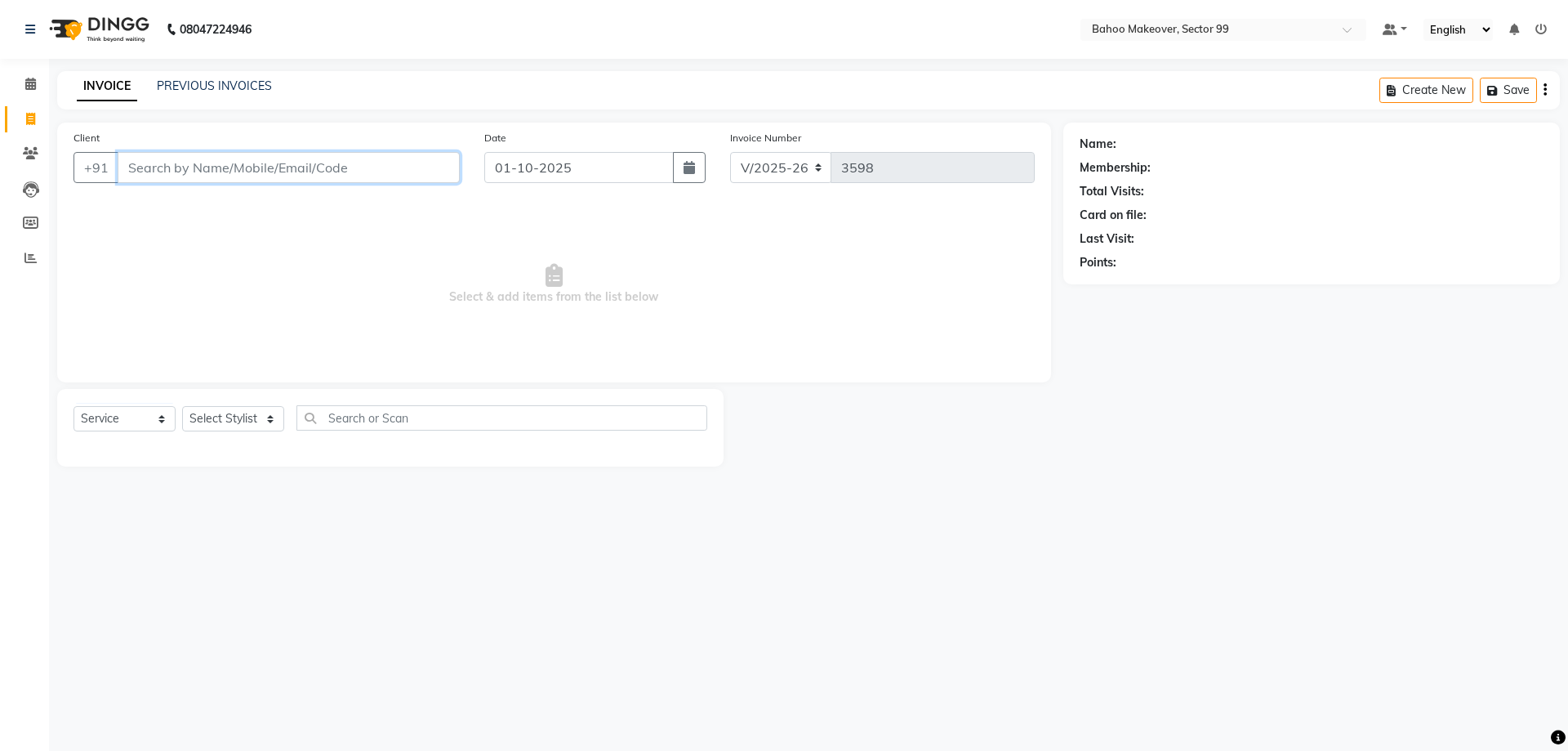
click at [354, 177] on input "Client" at bounding box center [289, 167] width 342 height 31
type input "8700718042"
click at [431, 165] on span "Add Client" at bounding box center [418, 167] width 65 height 16
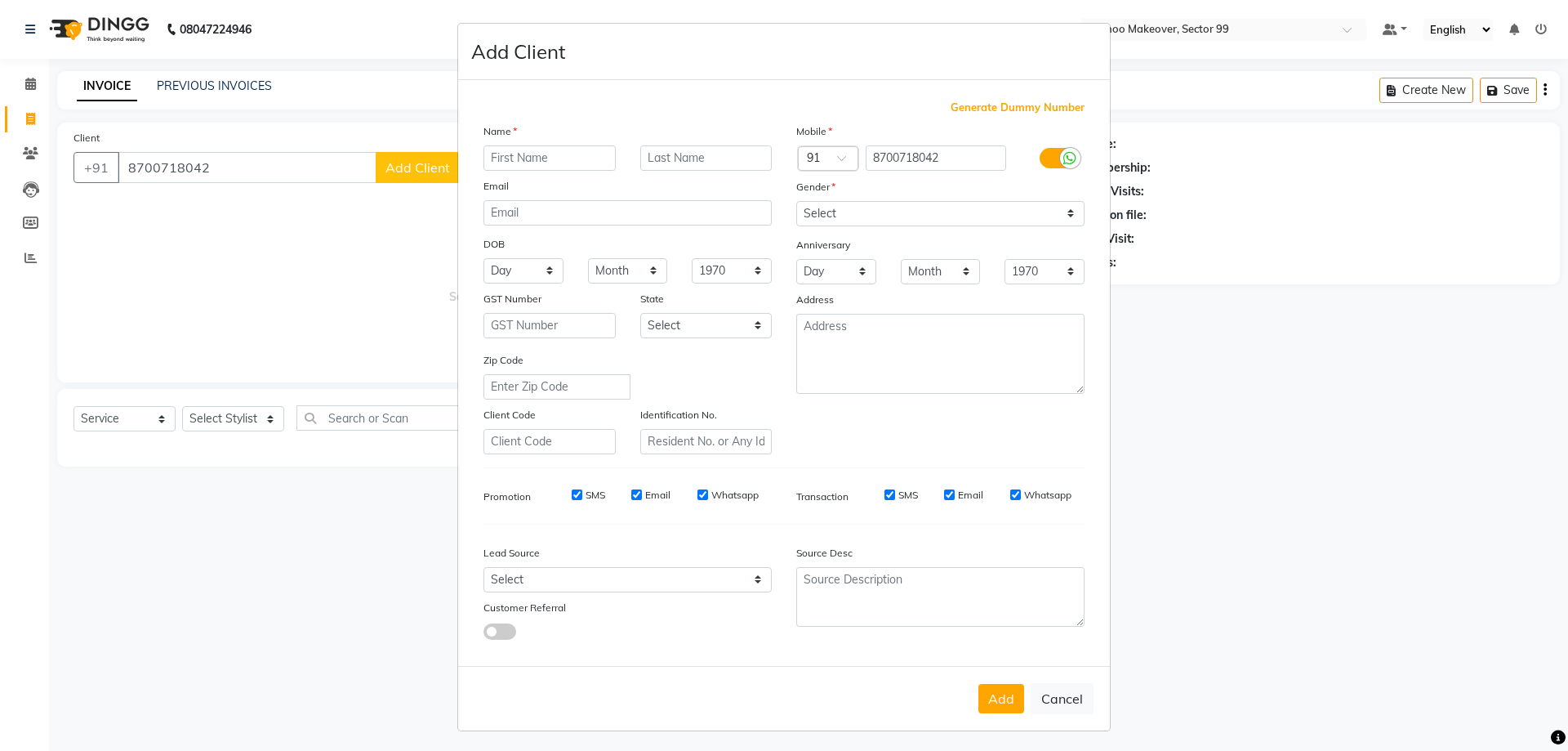
click at [532, 157] on input "text" at bounding box center [549, 158] width 132 height 26
type input "Sandhiya"
click at [796, 201] on select "Select Male Female Other Prefer Not To Say" at bounding box center [940, 213] width 288 height 26
select select "female"
click option "Female" at bounding box center [0, 0] width 0 height 0
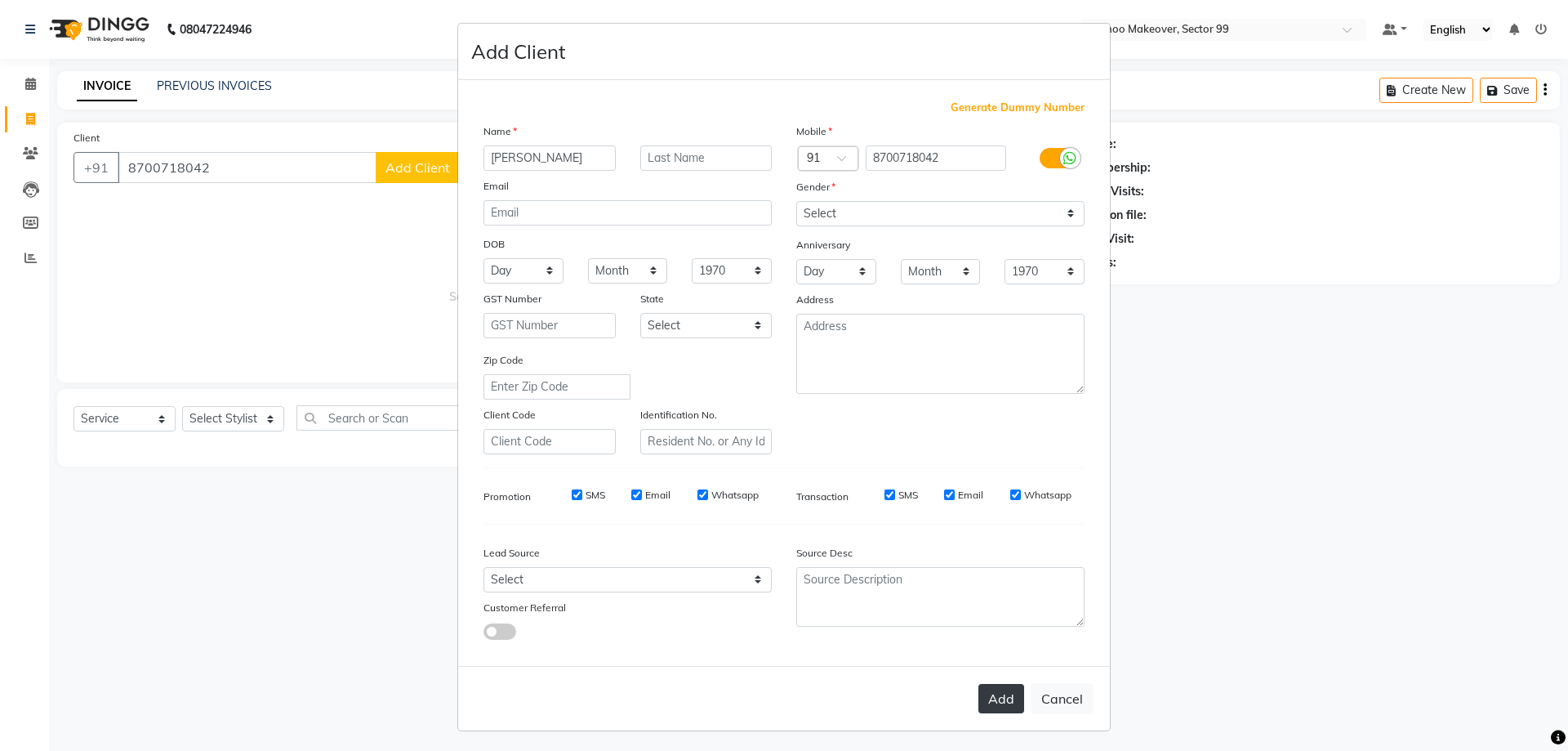
click at [996, 694] on button "Add" at bounding box center [1001, 698] width 46 height 29
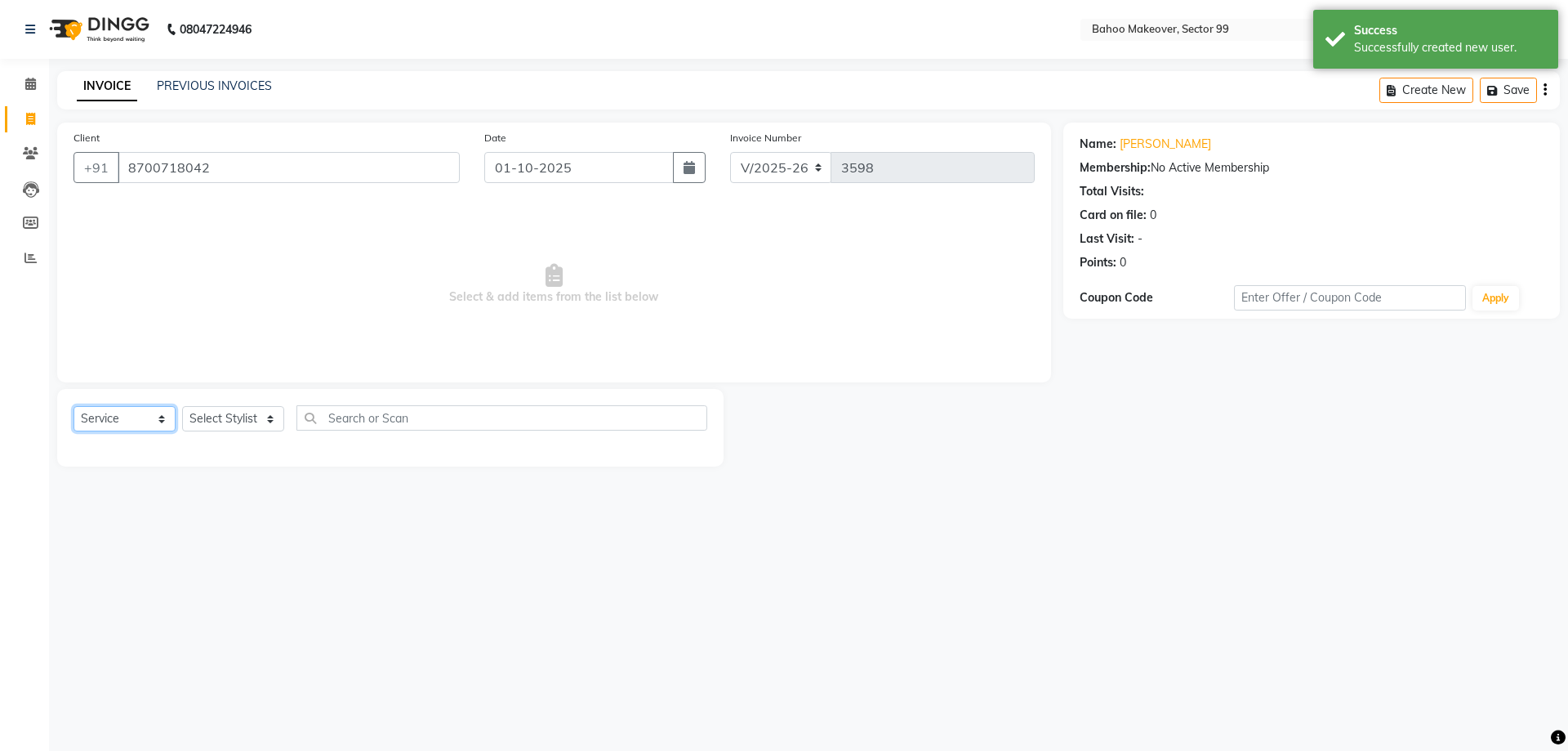
click at [73, 406] on select "Select Service Product Membership Package Voucher Prepaid Gift Card" at bounding box center [124, 418] width 102 height 26
click option "Select" at bounding box center [0, 0] width 0 height 0
click at [73, 406] on select "Select Service Product Membership Package Voucher Prepaid Gift Card" at bounding box center [124, 418] width 102 height 26
select select "service"
click option "Service" at bounding box center [0, 0] width 0 height 0
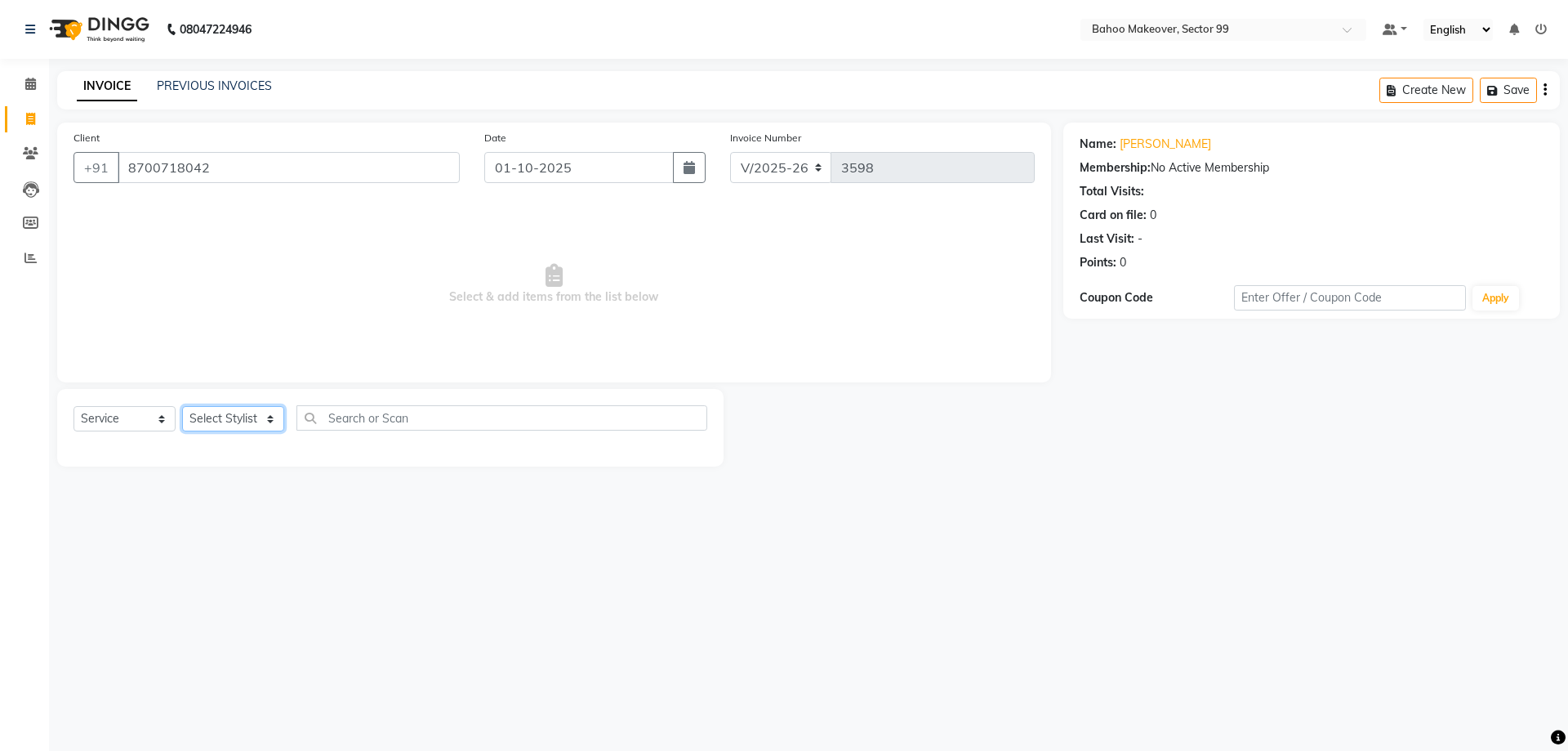
click at [182, 406] on select "Select Stylist Arjun Azad Babita Bahoo Makeover Bahoo Makeover Salon Komal Madh…" at bounding box center [233, 418] width 102 height 26
select select "54236"
click option "Azad" at bounding box center [0, 0] width 0 height 0
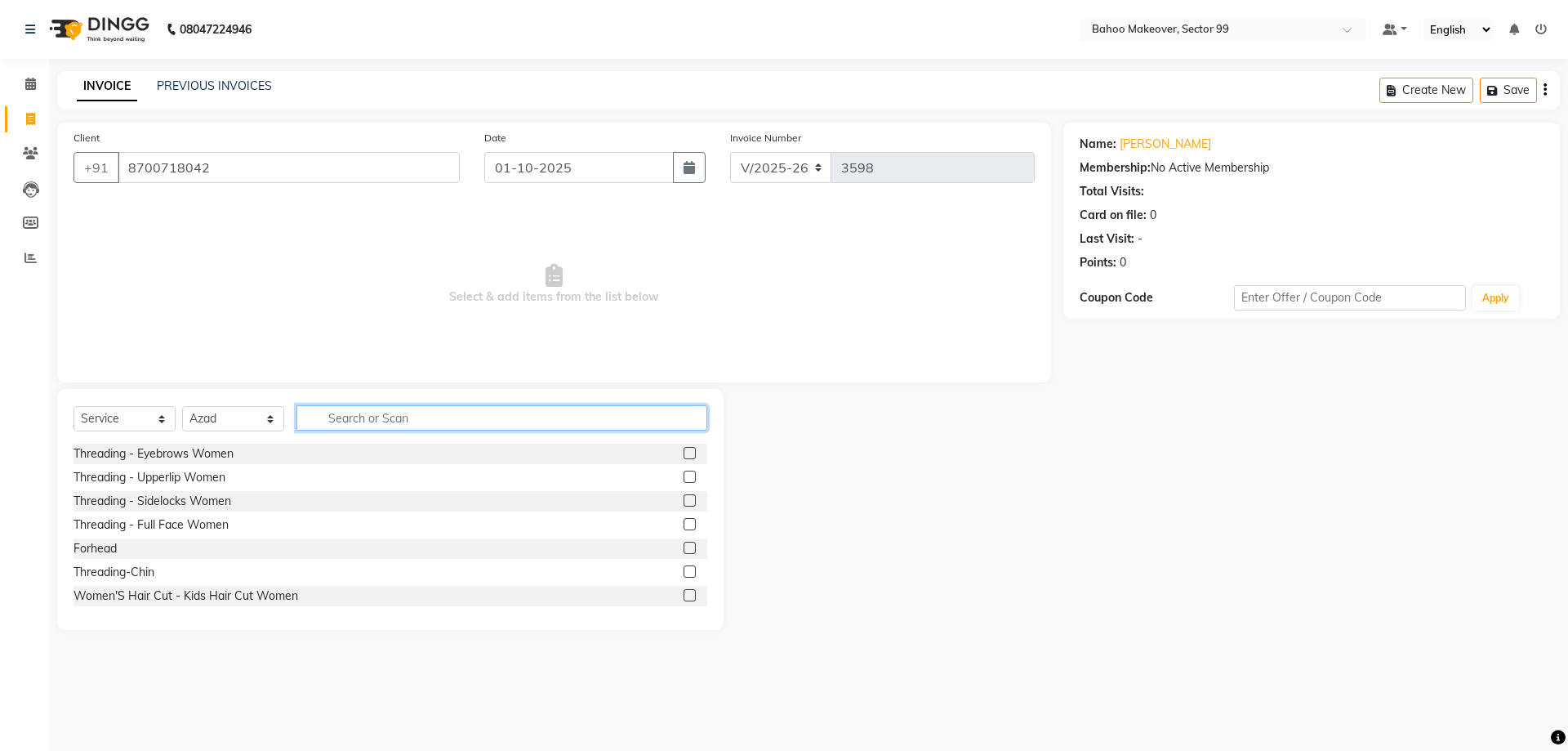
click at [415, 415] on input "text" at bounding box center [502, 417] width 411 height 26
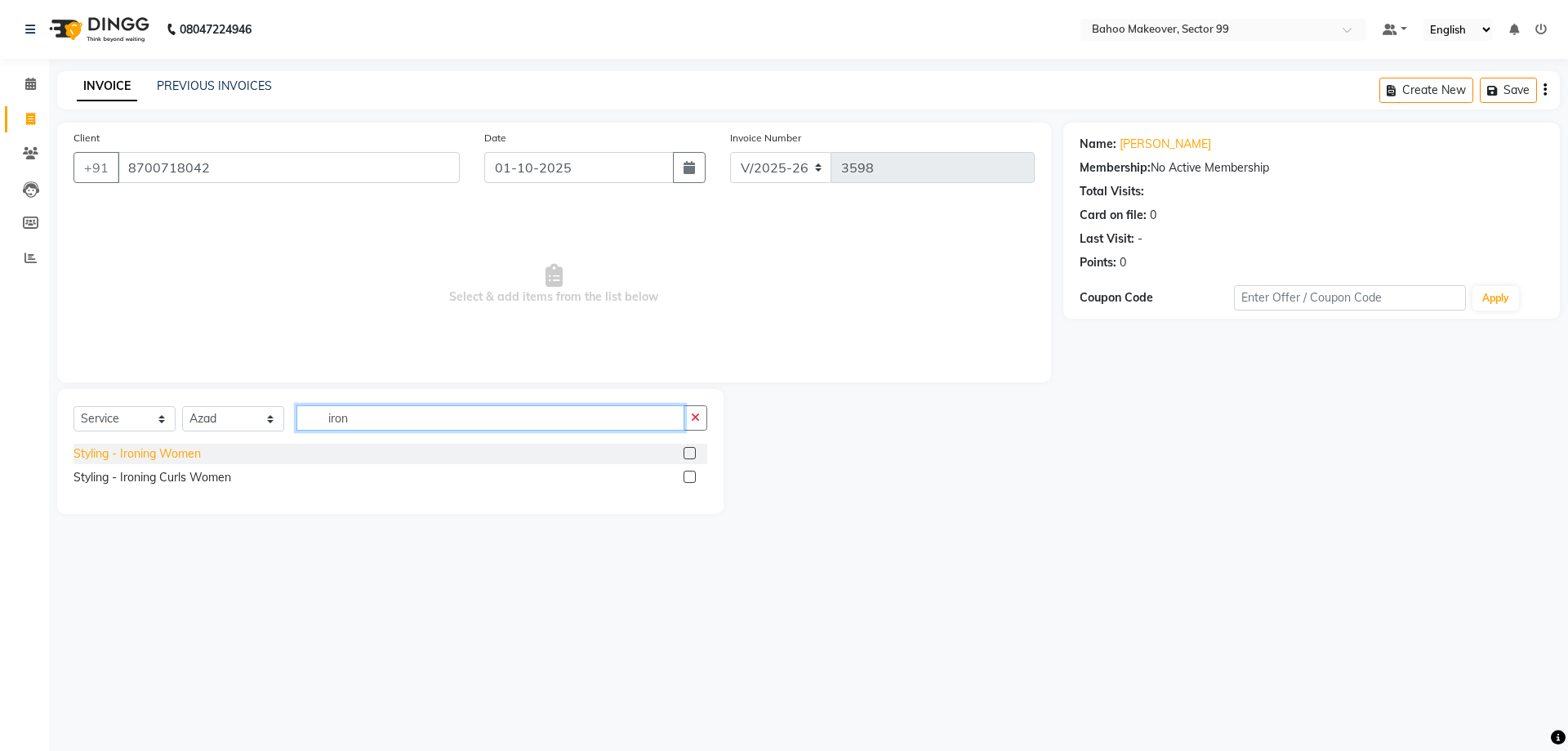
type input "iron"
click at [145, 459] on div "Styling - Ironing Women" at bounding box center [137, 453] width 127 height 17
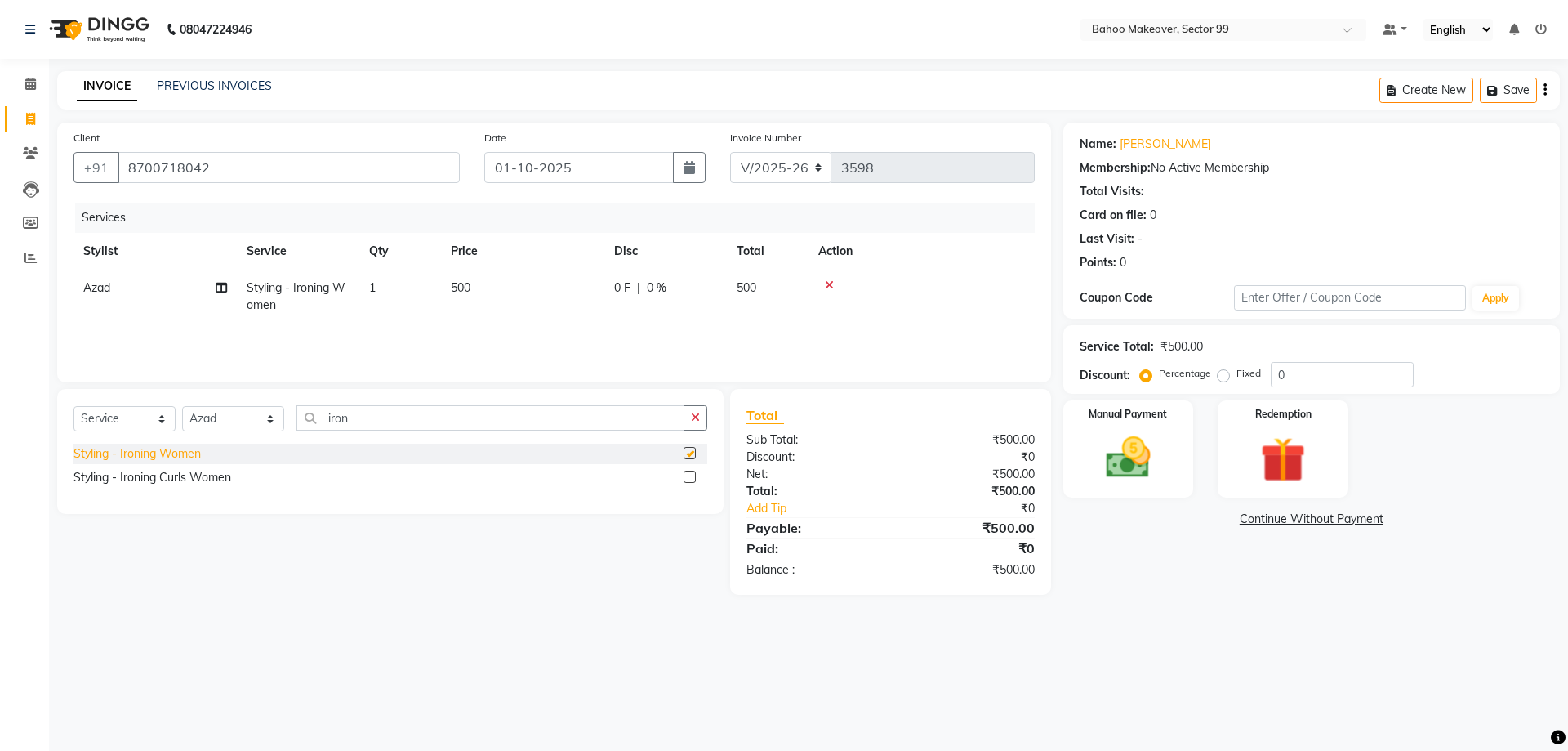
checkbox input "false"
click at [1144, 476] on img at bounding box center [1128, 457] width 76 height 54
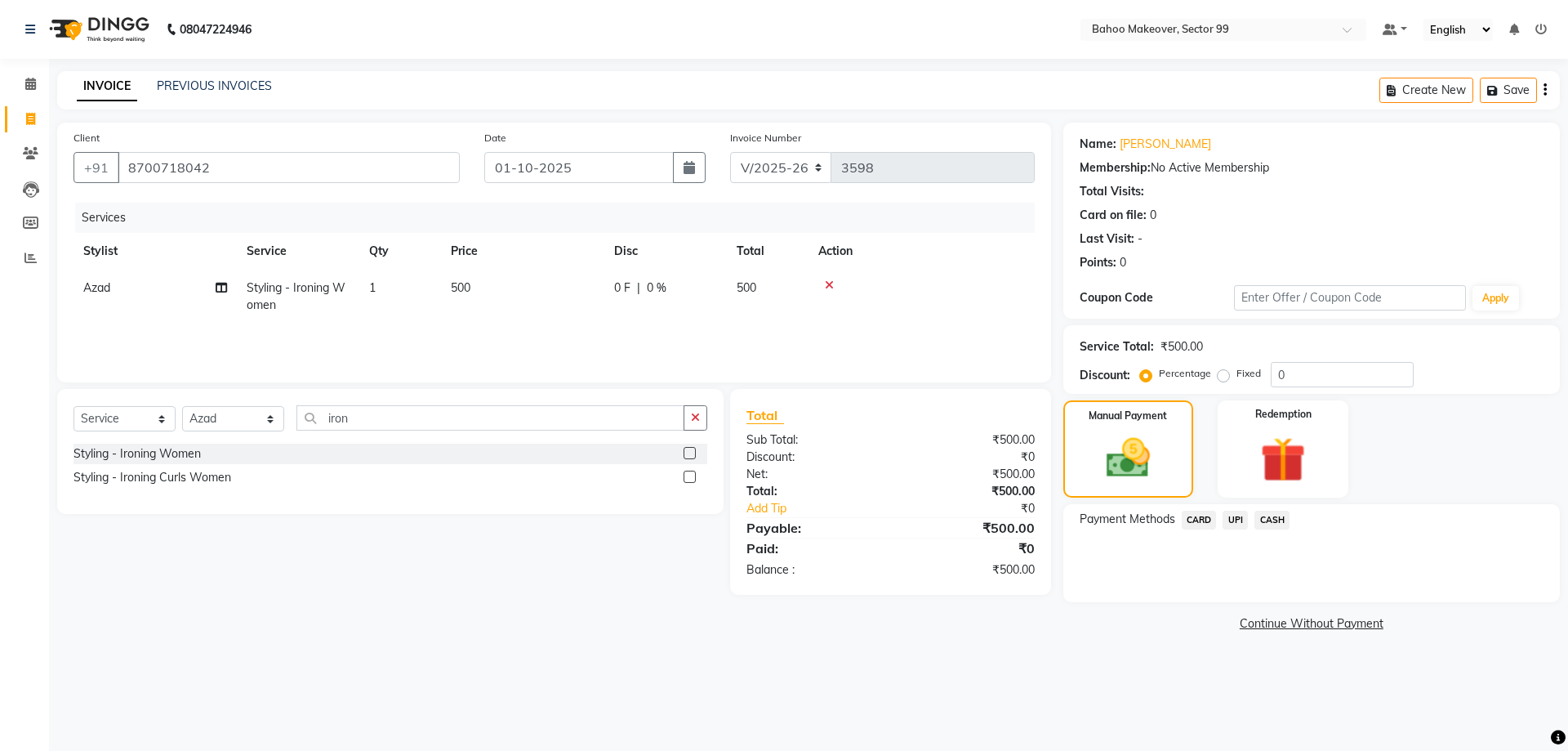
click at [1234, 526] on span "UPI" at bounding box center [1234, 520] width 26 height 19
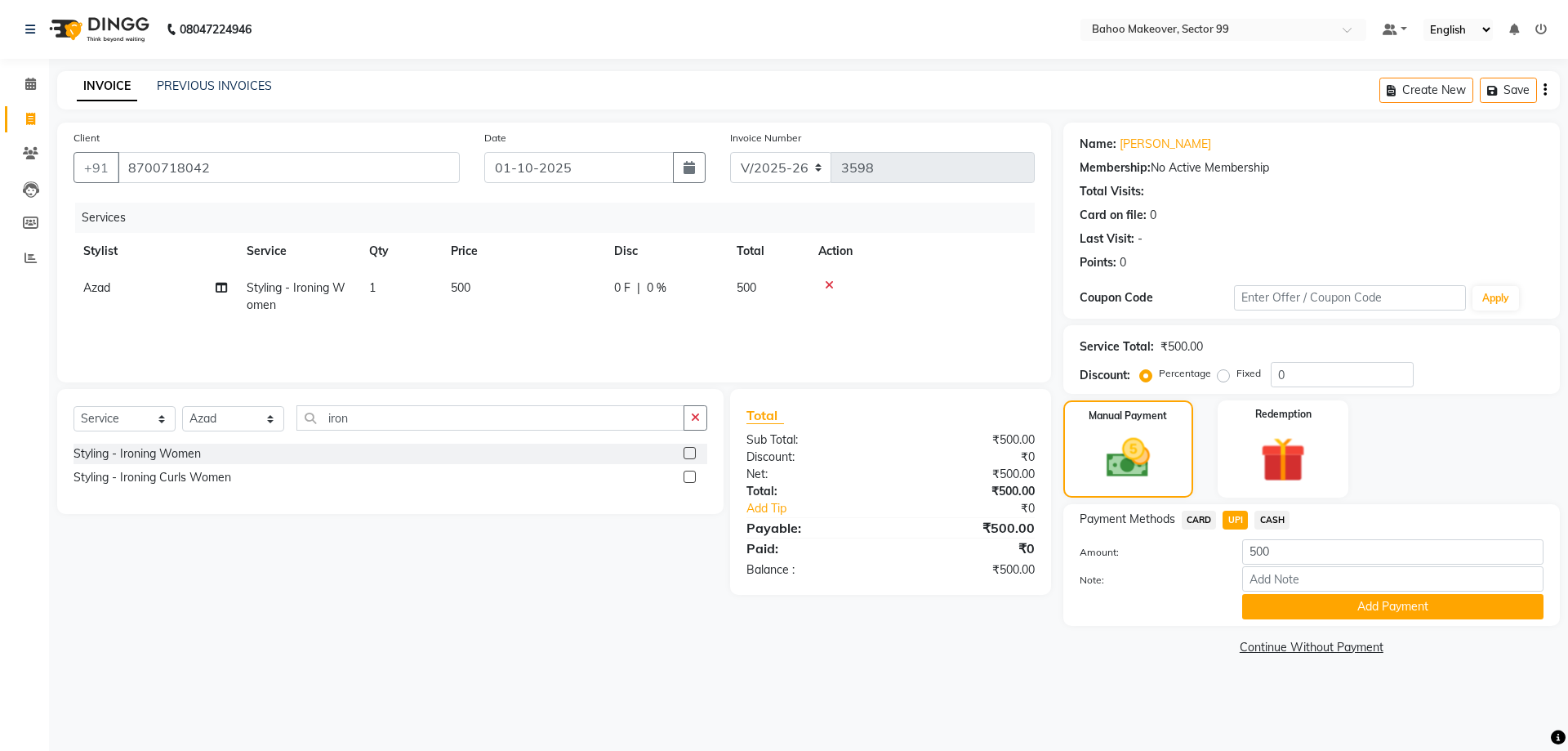
click at [1267, 519] on span "CASH" at bounding box center [1272, 520] width 35 height 19
click at [1312, 607] on button "Add Payment" at bounding box center [1392, 607] width 301 height 26
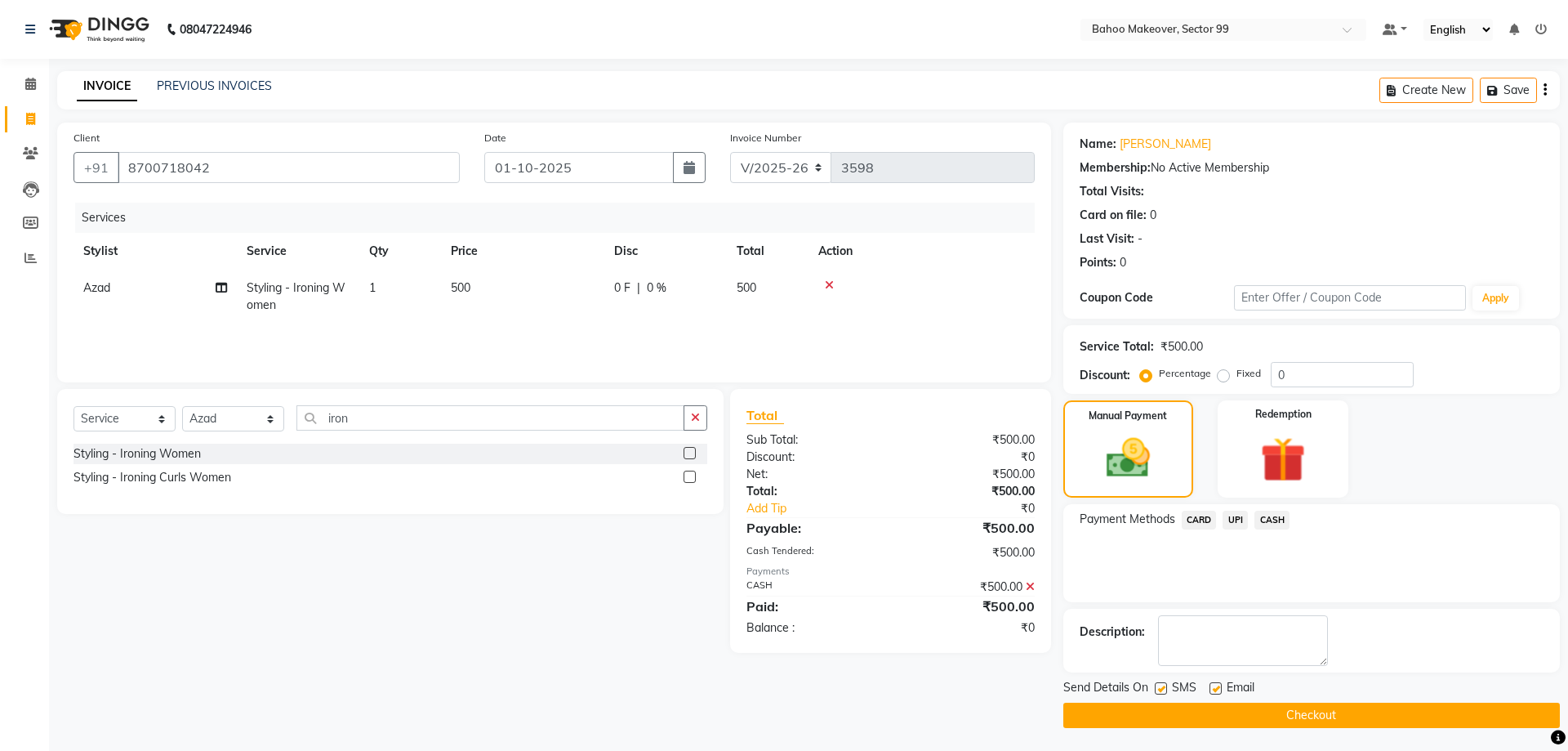
click at [1363, 712] on button "Checkout" at bounding box center [1311, 715] width 496 height 26
